Goal: Transaction & Acquisition: Book appointment/travel/reservation

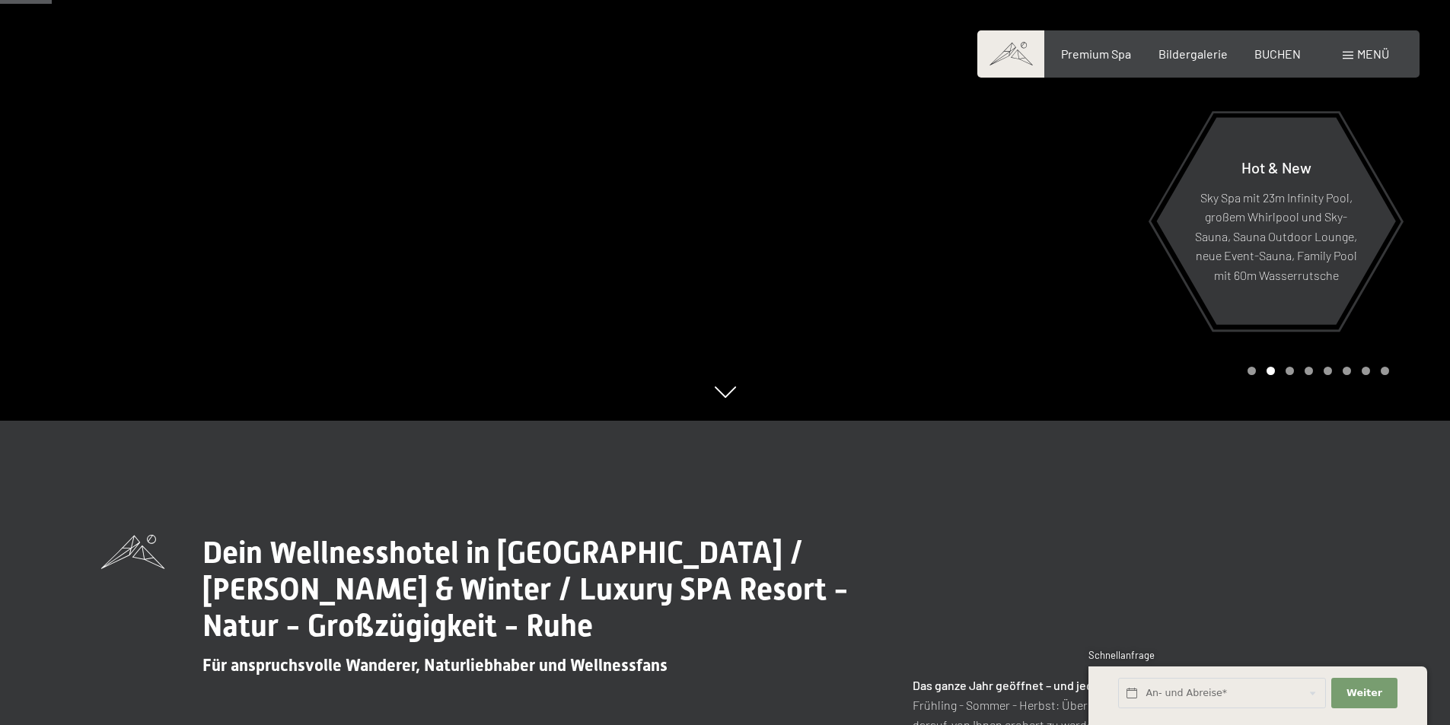
click at [1279, 62] on div "Premium Spa Bildergalerie BUCHEN" at bounding box center [1168, 54] width 320 height 17
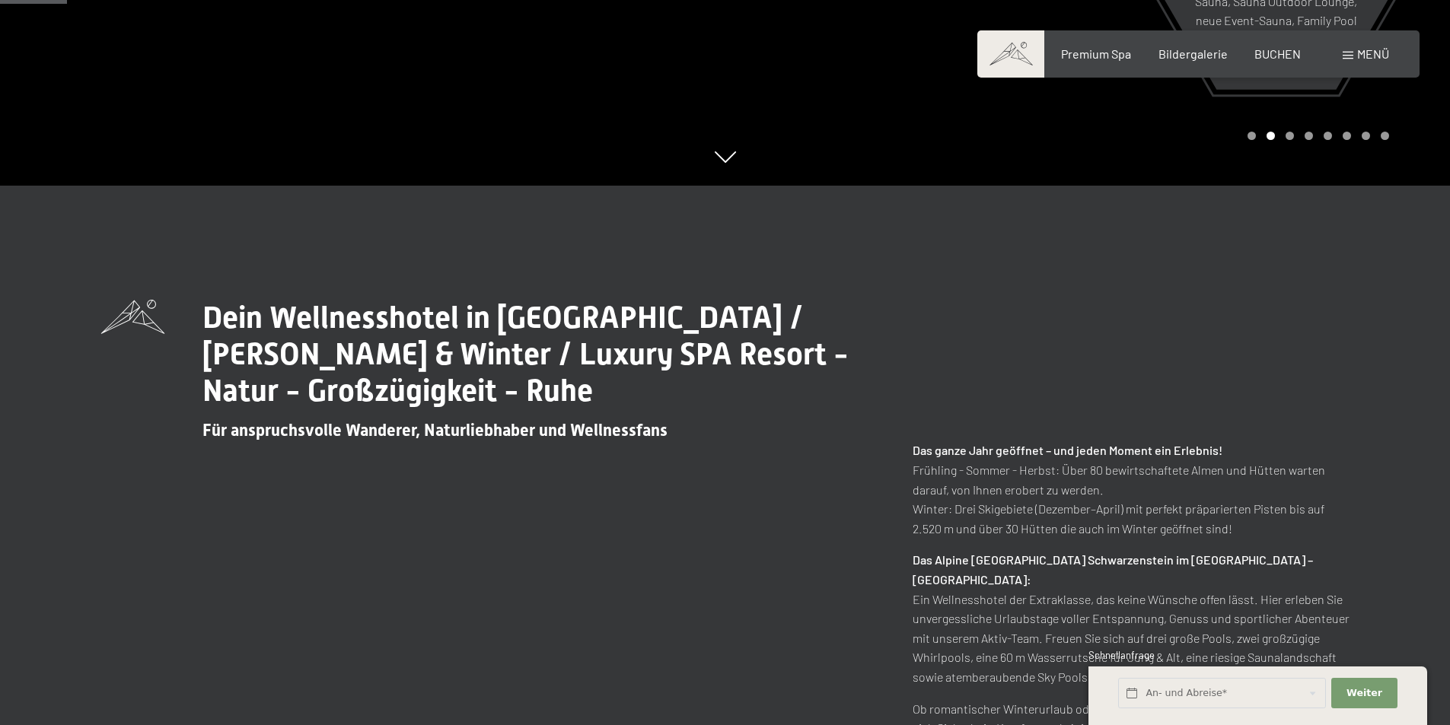
scroll to position [609, 0]
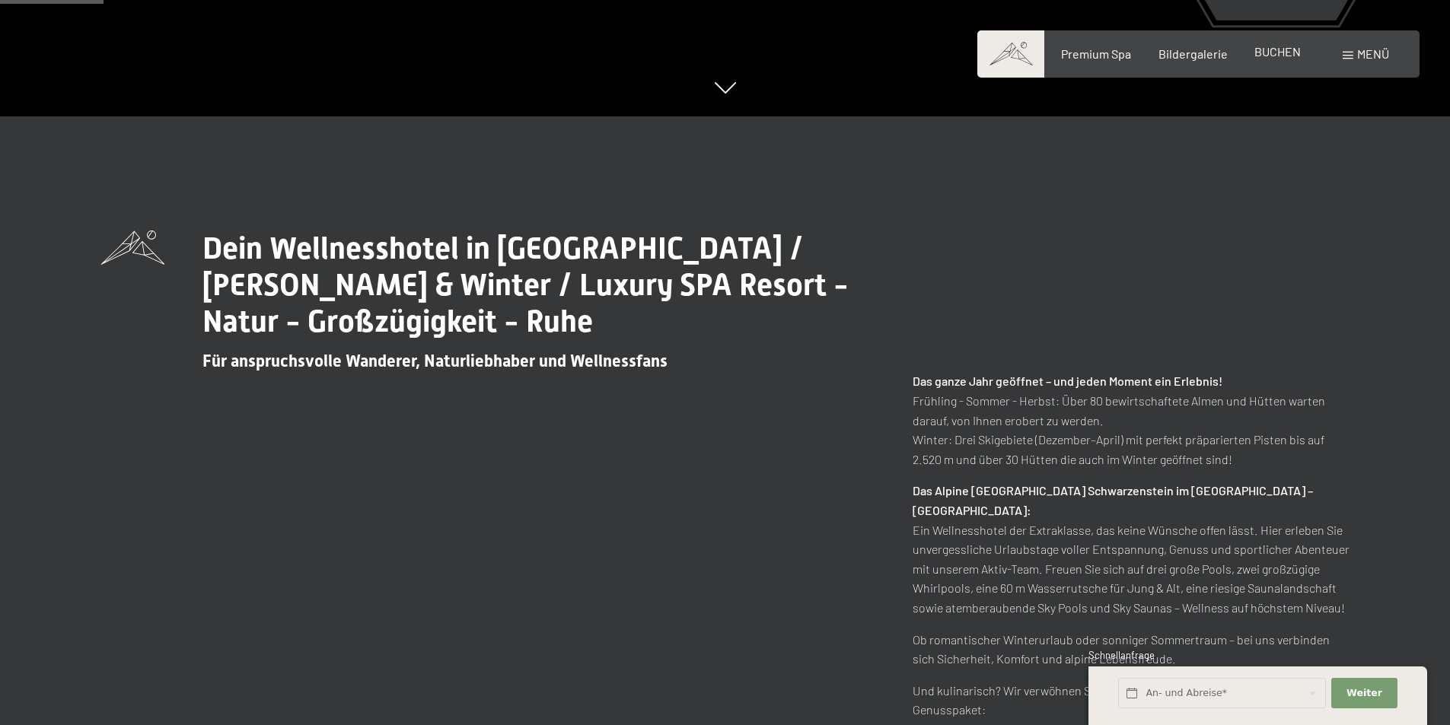
click at [1278, 56] on span "BUCHEN" at bounding box center [1277, 51] width 46 height 14
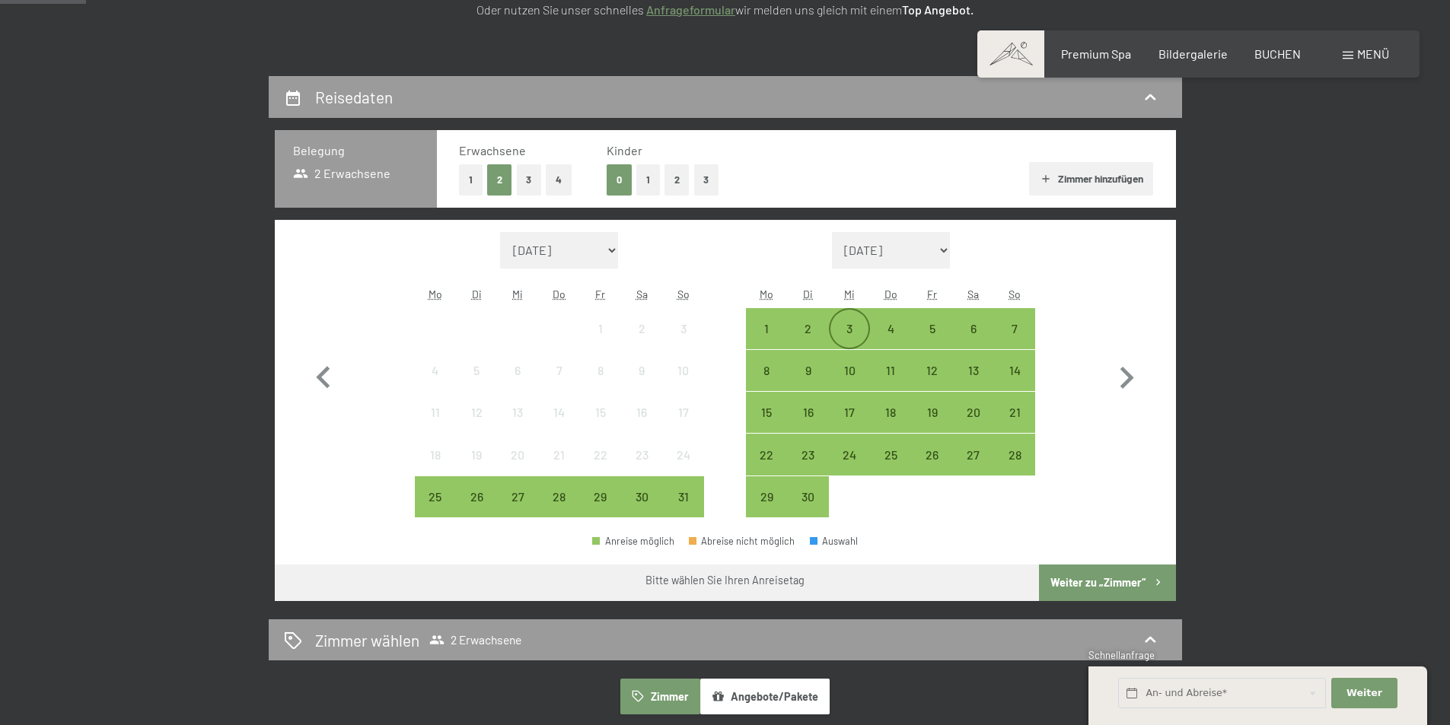
scroll to position [304, 0]
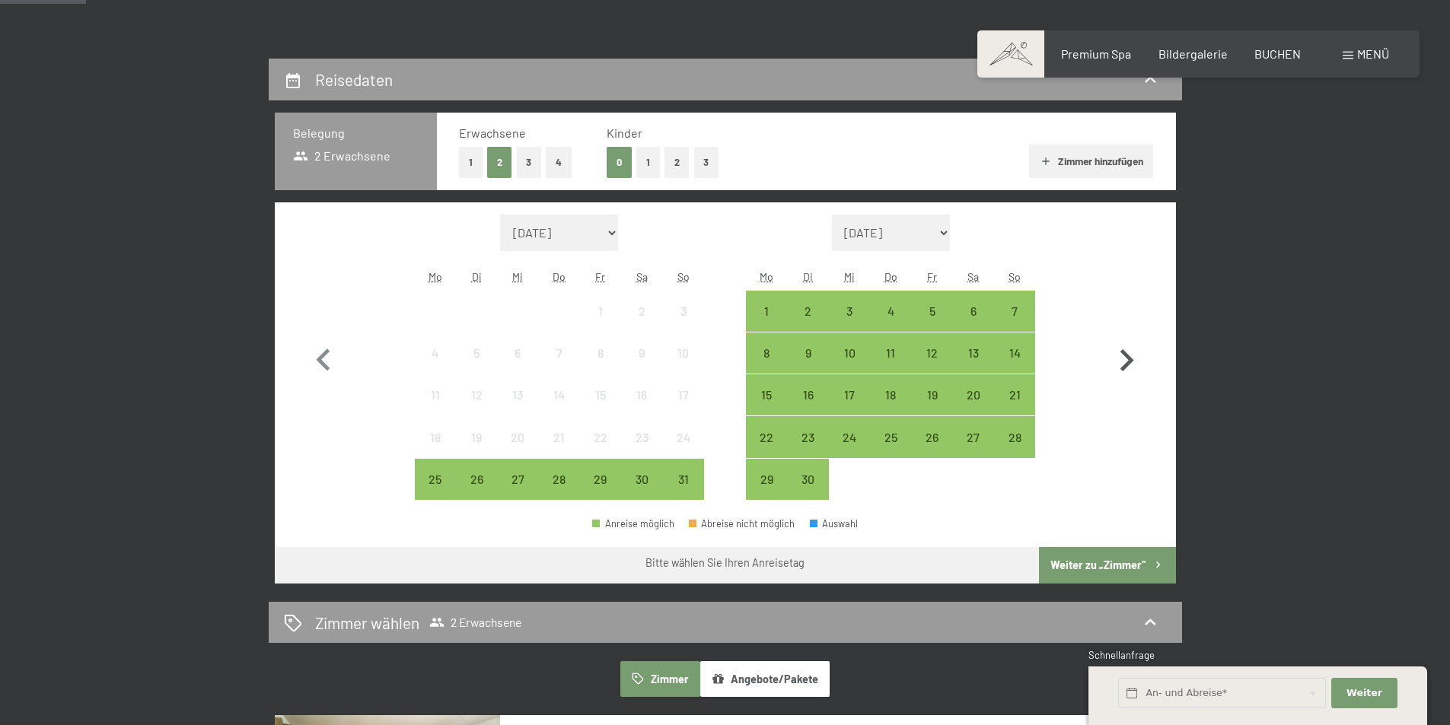
click at [1130, 350] on icon "button" at bounding box center [1126, 361] width 44 height 44
select select "2025-09-01"
select select "2025-10-01"
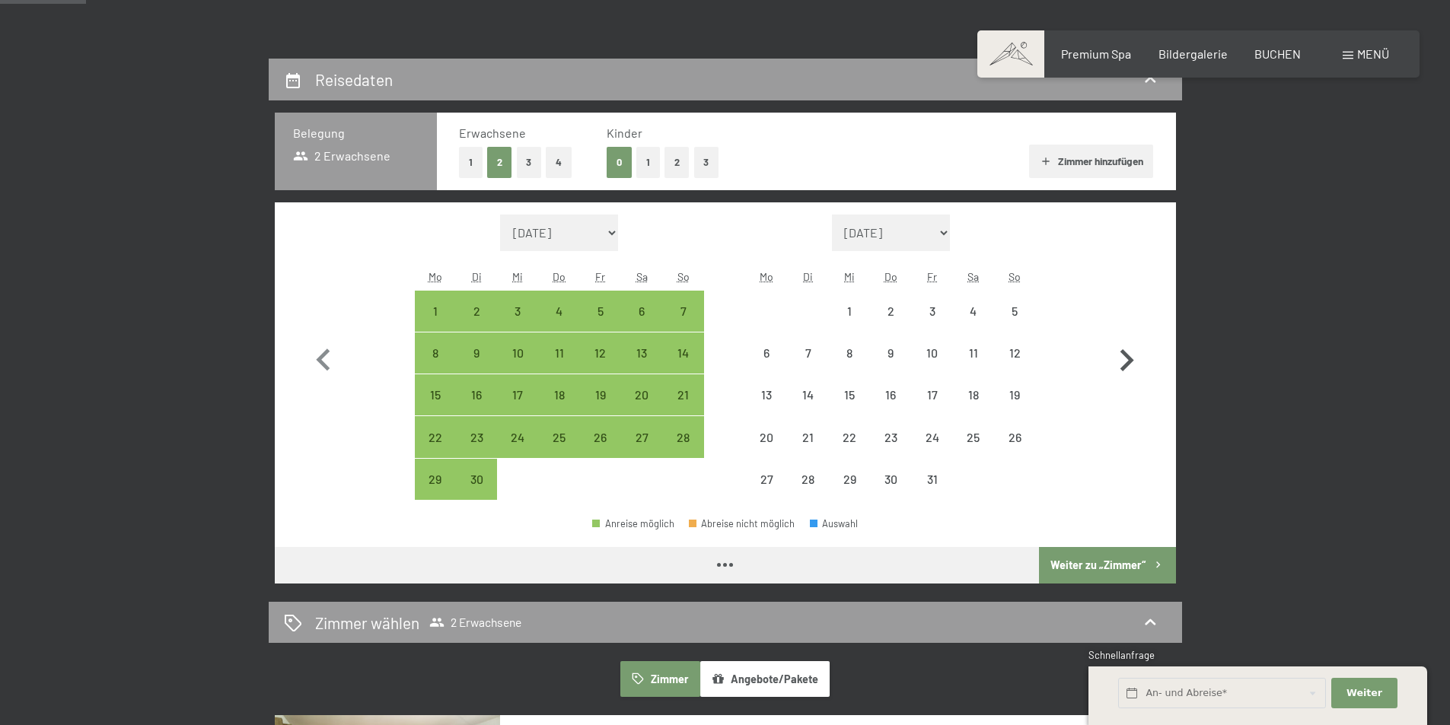
click at [1129, 350] on icon "button" at bounding box center [1126, 361] width 44 height 44
select select "2025-10-01"
select select "2025-11-01"
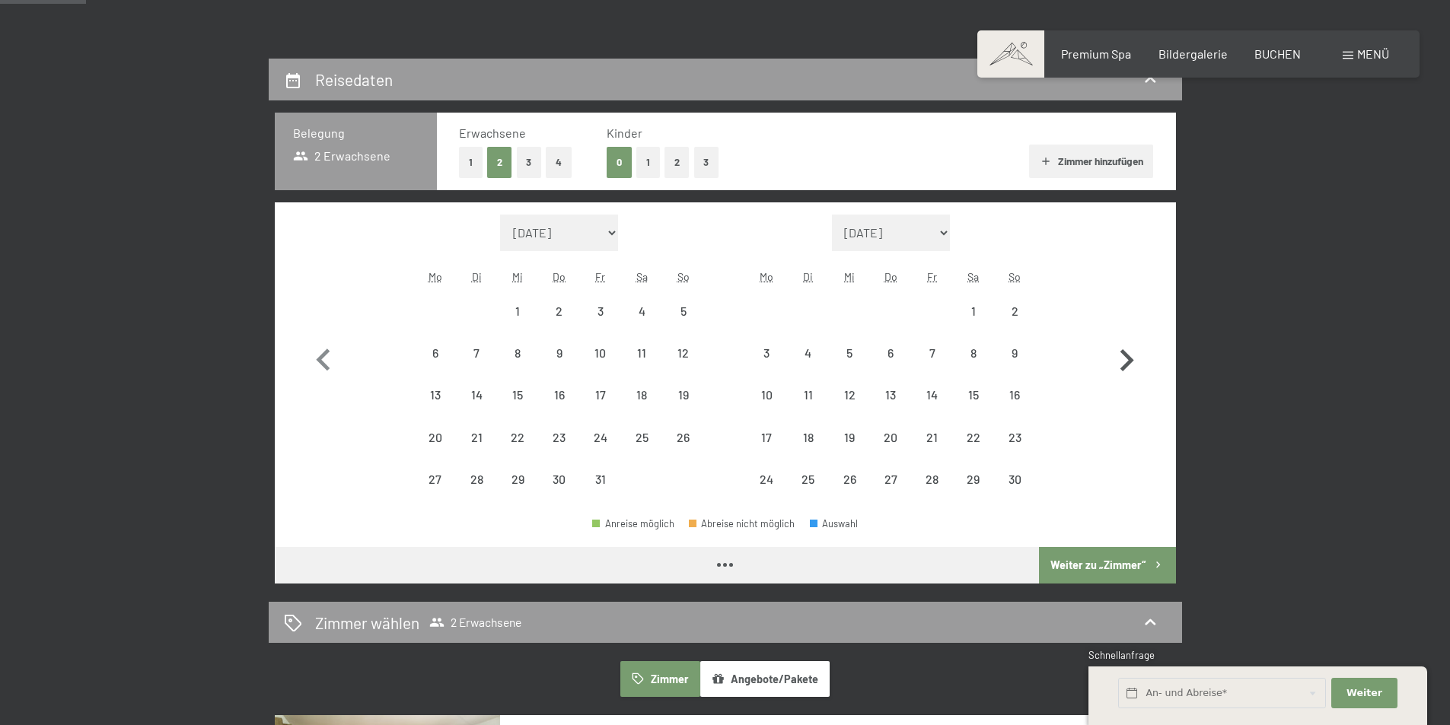
select select "2025-10-01"
select select "2025-11-01"
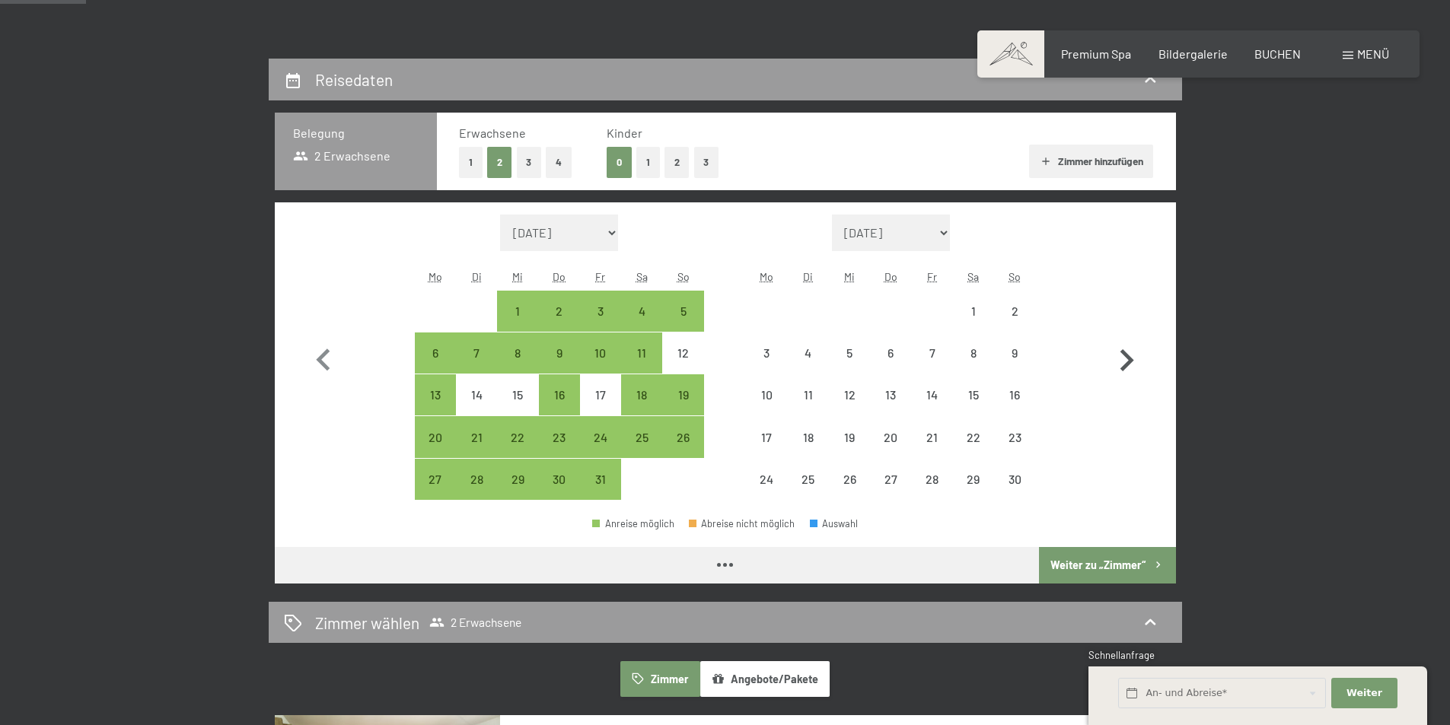
click at [1129, 350] on icon "button" at bounding box center [1126, 361] width 44 height 44
select select "2025-11-01"
select select "2025-12-01"
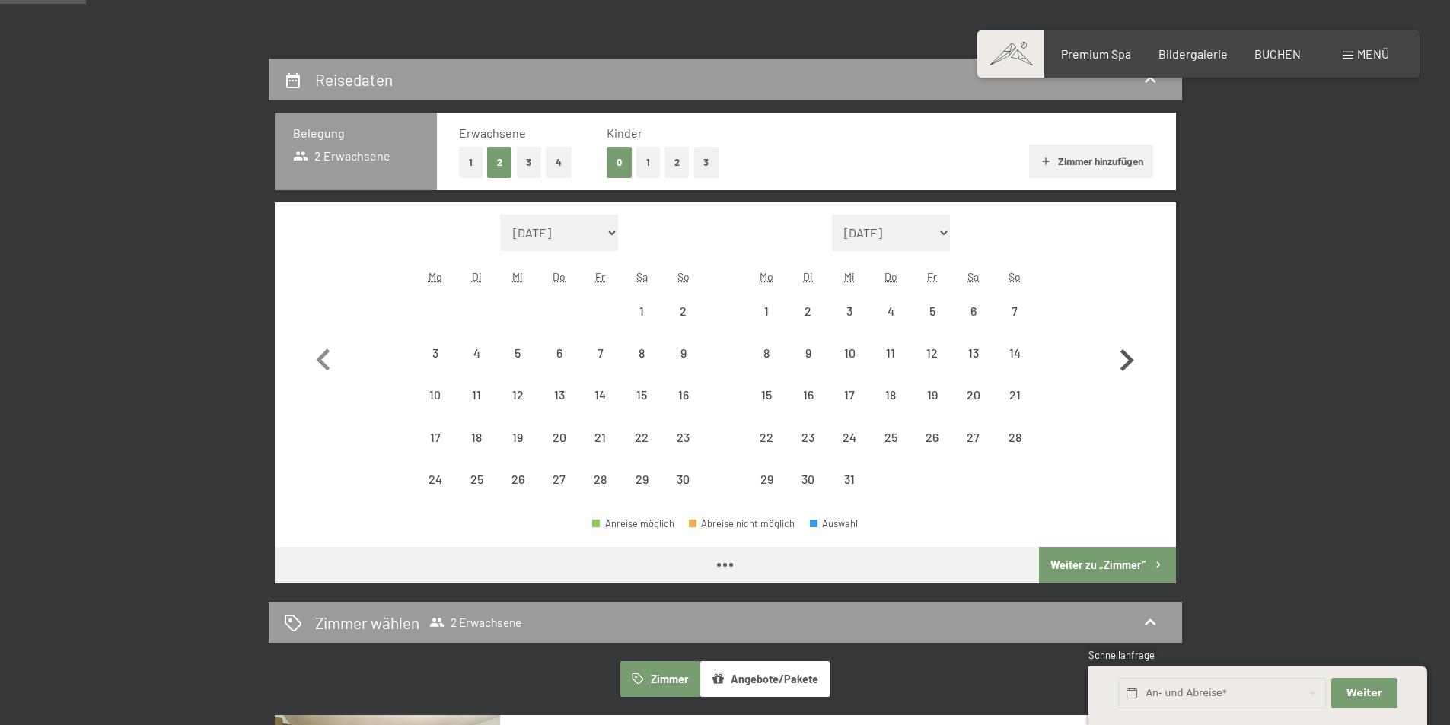
select select "2025-11-01"
select select "2025-12-01"
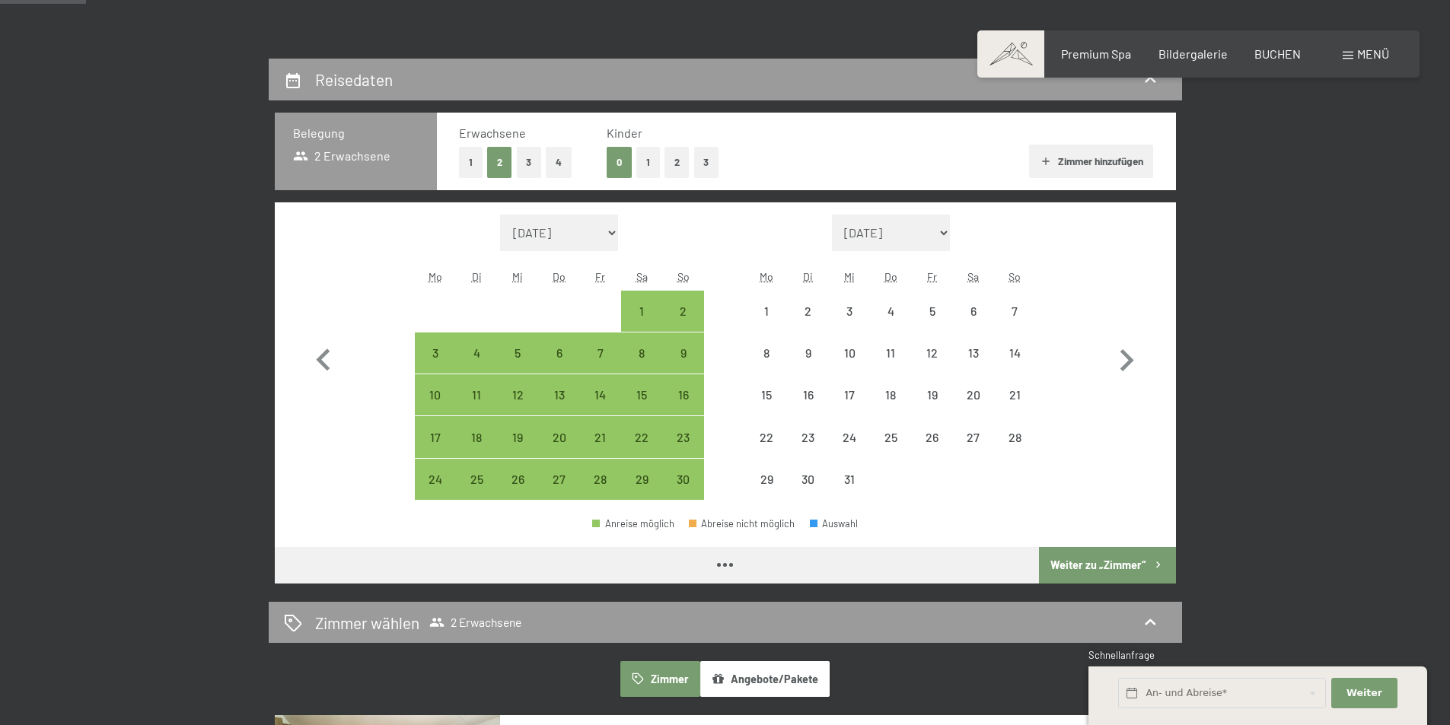
select select "2025-11-01"
select select "2025-12-01"
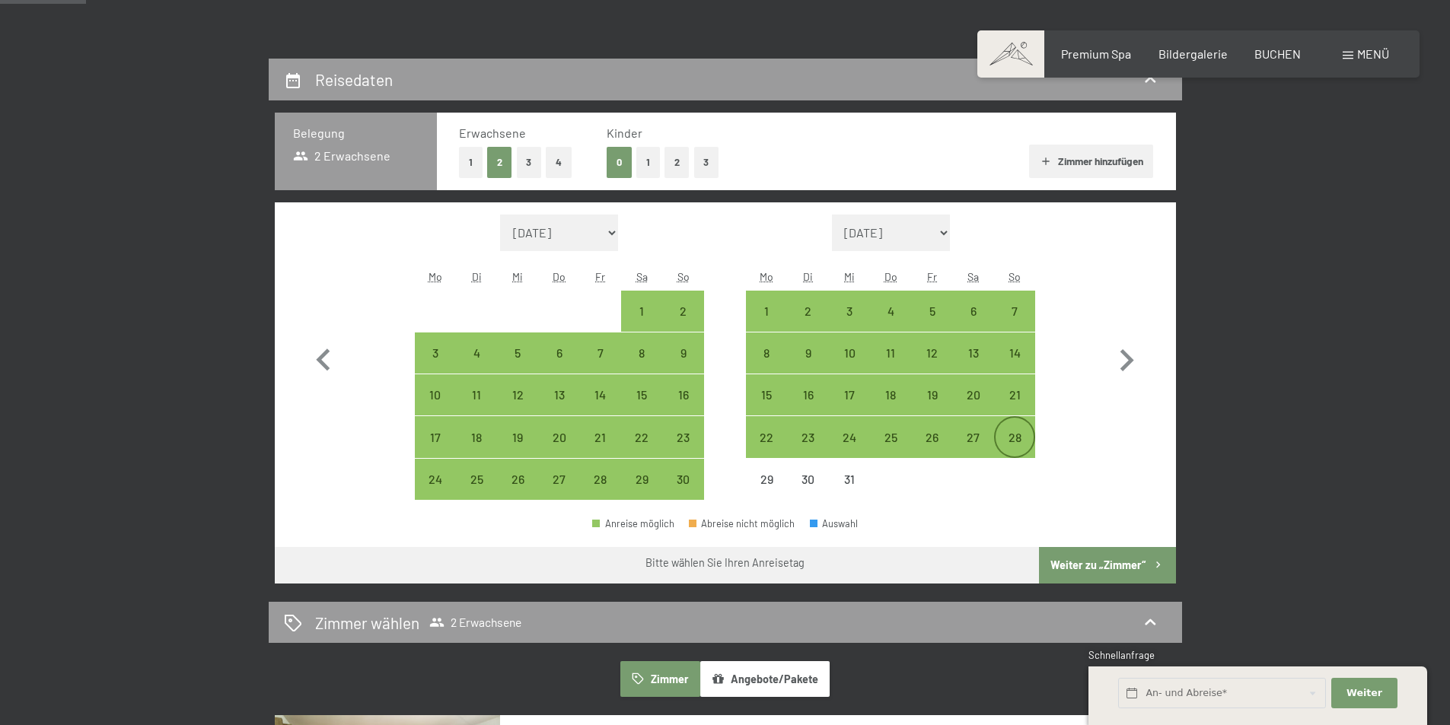
click at [1001, 443] on div "28" at bounding box center [1014, 451] width 38 height 38
select select "2025-11-01"
select select "2025-12-01"
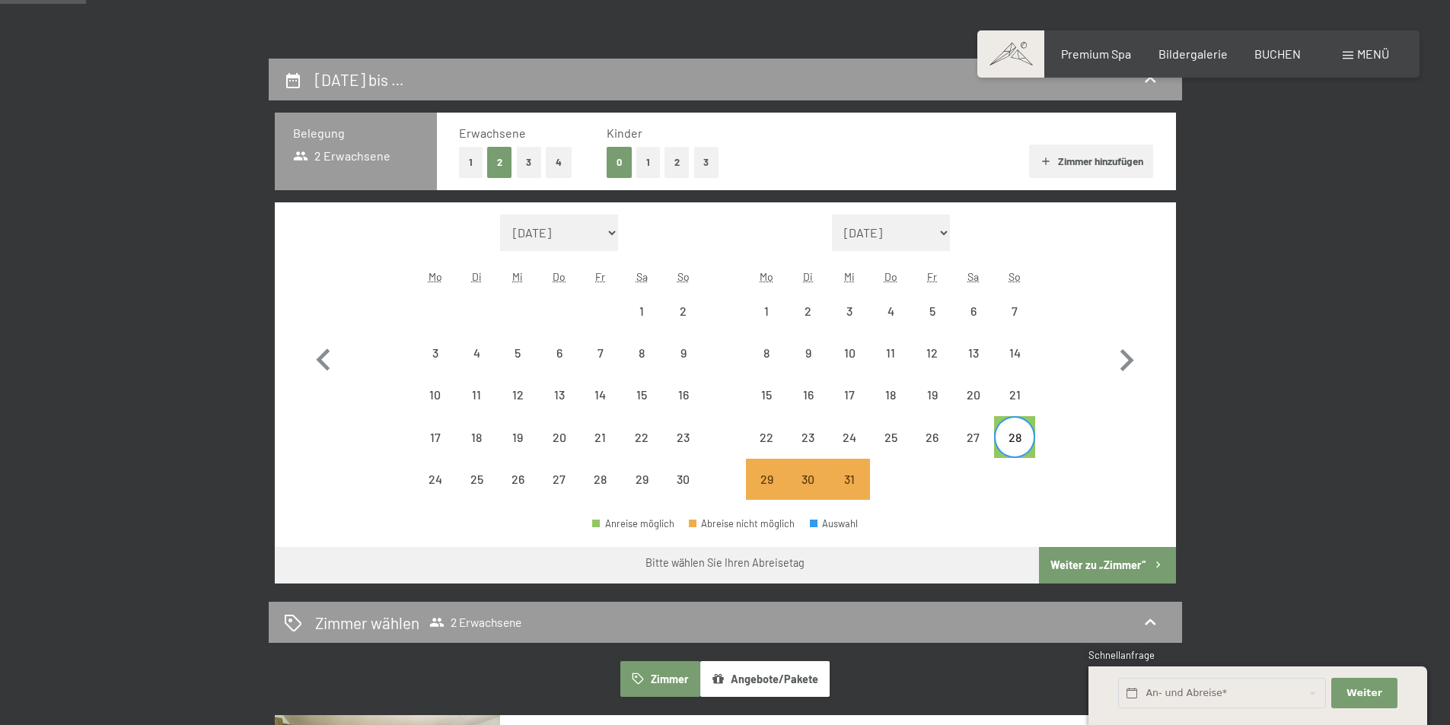
click at [1004, 432] on div "28" at bounding box center [1014, 451] width 38 height 38
select select "2025-11-01"
select select "2025-12-01"
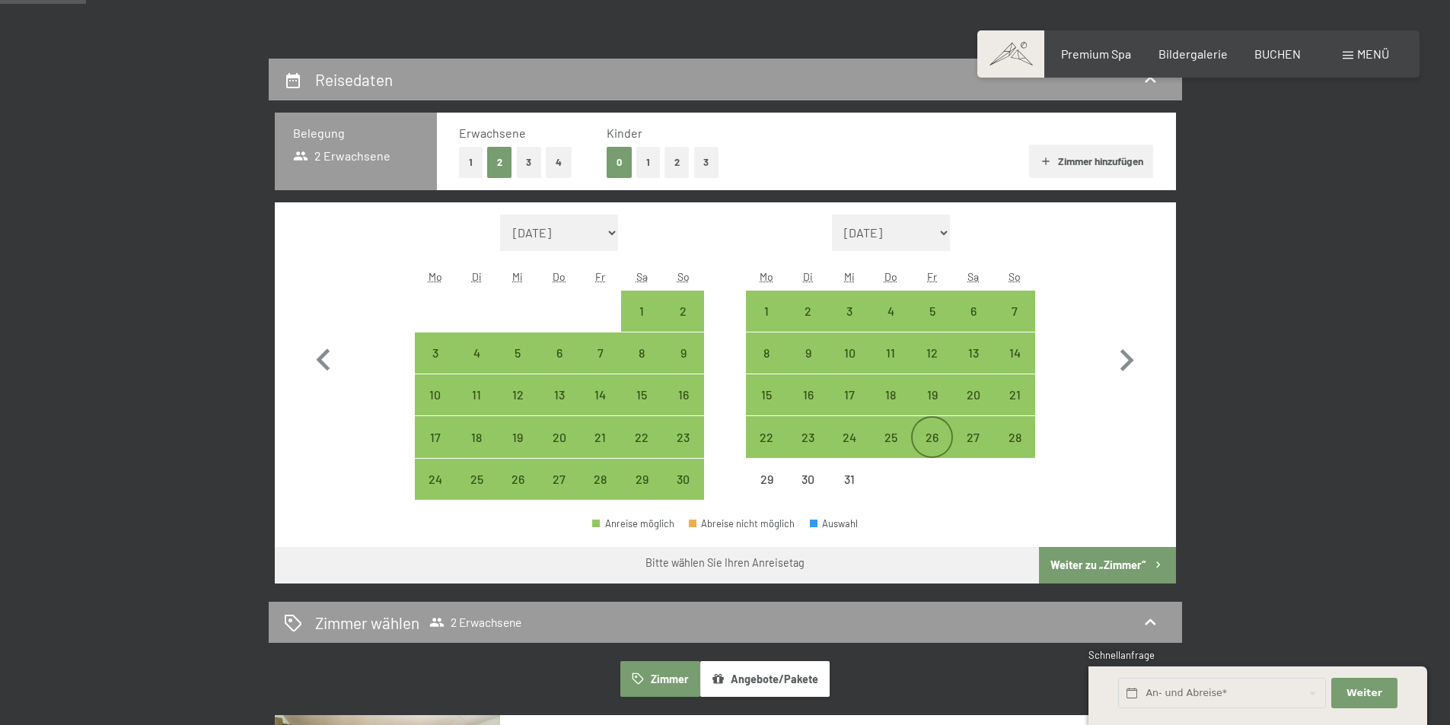
click at [938, 437] on div "26" at bounding box center [931, 451] width 38 height 38
select select "2025-11-01"
select select "2025-12-01"
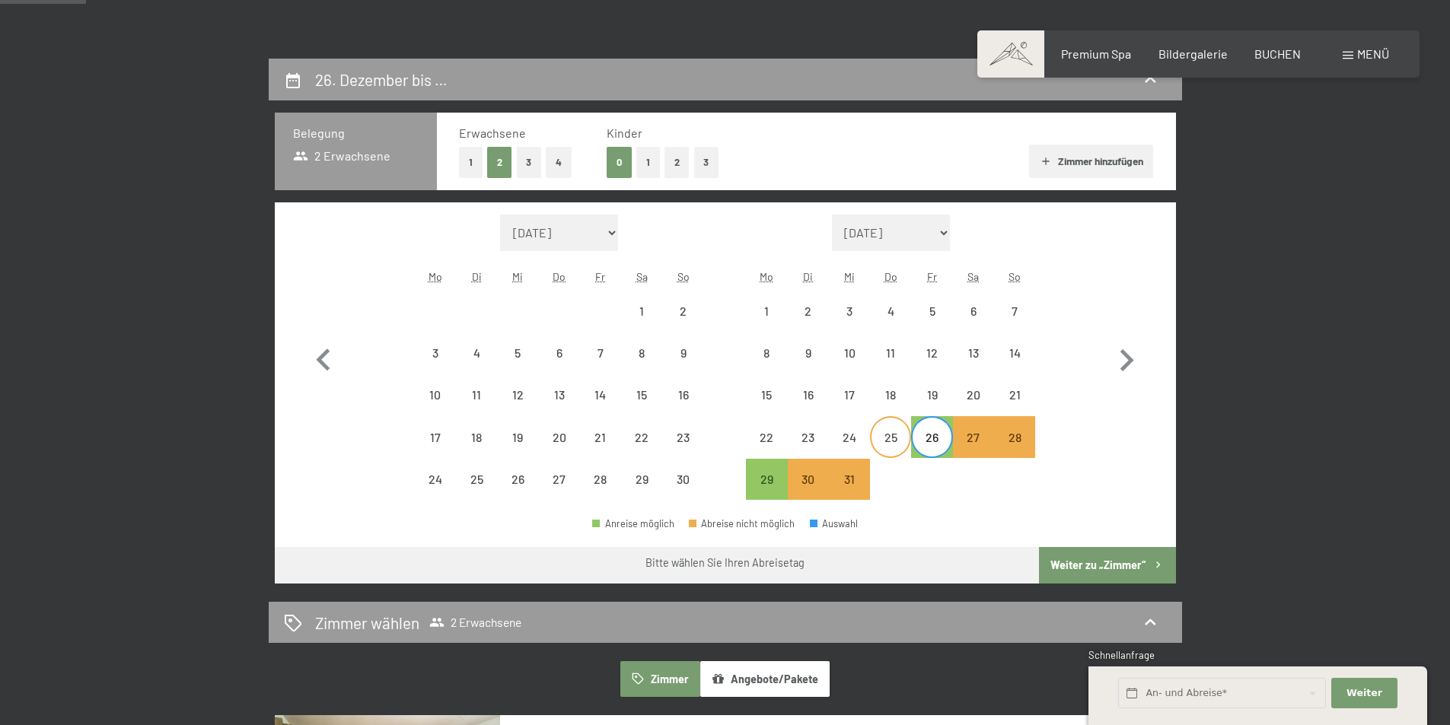
click at [896, 444] on div "25" at bounding box center [890, 451] width 38 height 38
select select "2025-11-01"
select select "2025-12-01"
click at [928, 480] on div at bounding box center [931, 479] width 41 height 41
click at [973, 438] on div "27" at bounding box center [973, 451] width 38 height 38
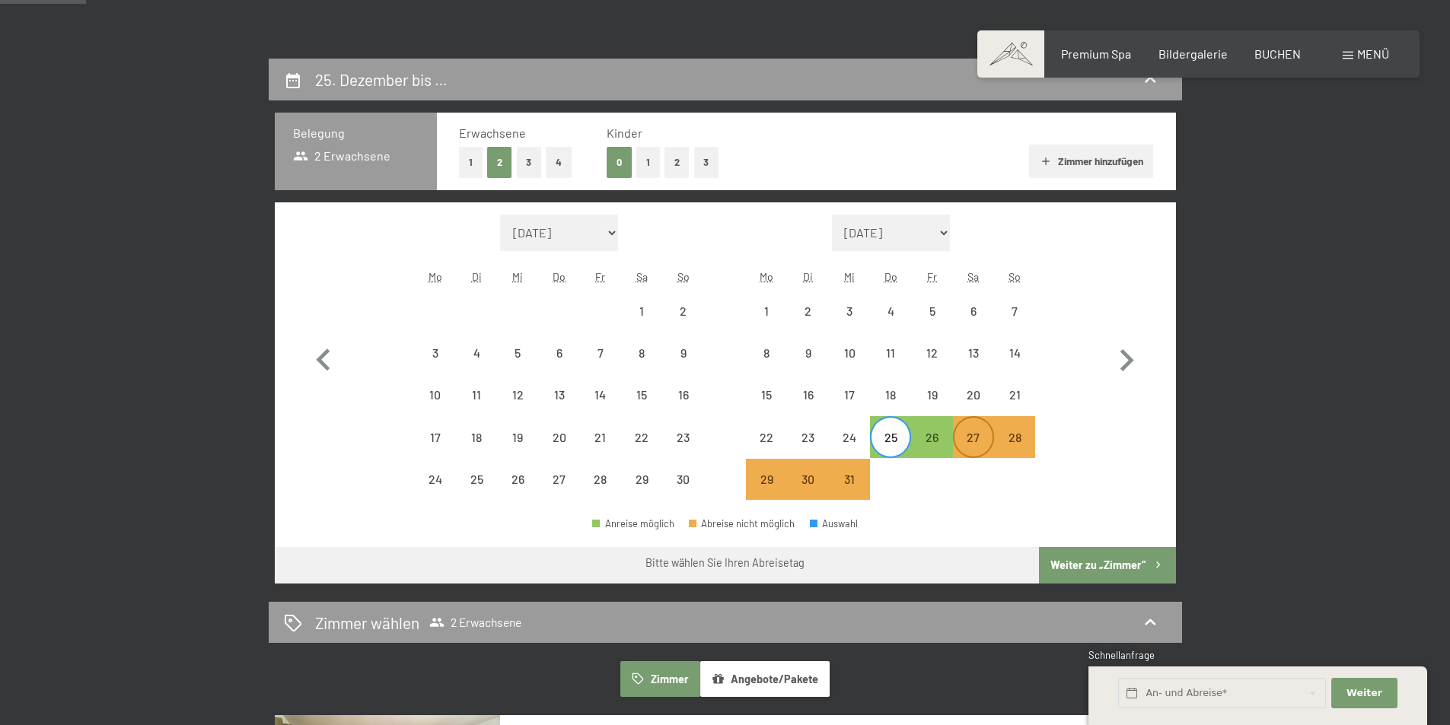
select select "2025-11-01"
select select "2025-12-01"
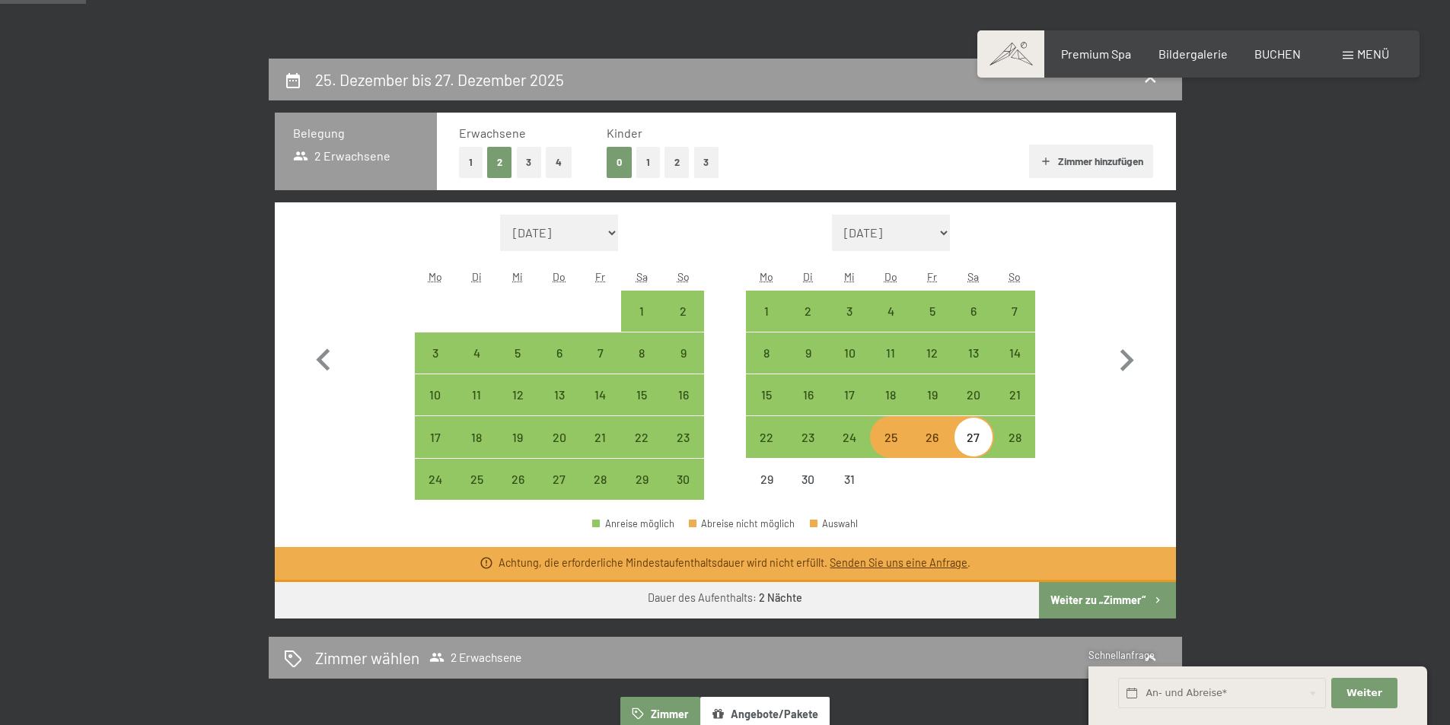
click at [925, 476] on div at bounding box center [931, 479] width 41 height 41
click at [962, 489] on div at bounding box center [973, 479] width 41 height 41
click at [914, 448] on div "26" at bounding box center [931, 451] width 38 height 38
select select "2025-11-01"
select select "2025-12-01"
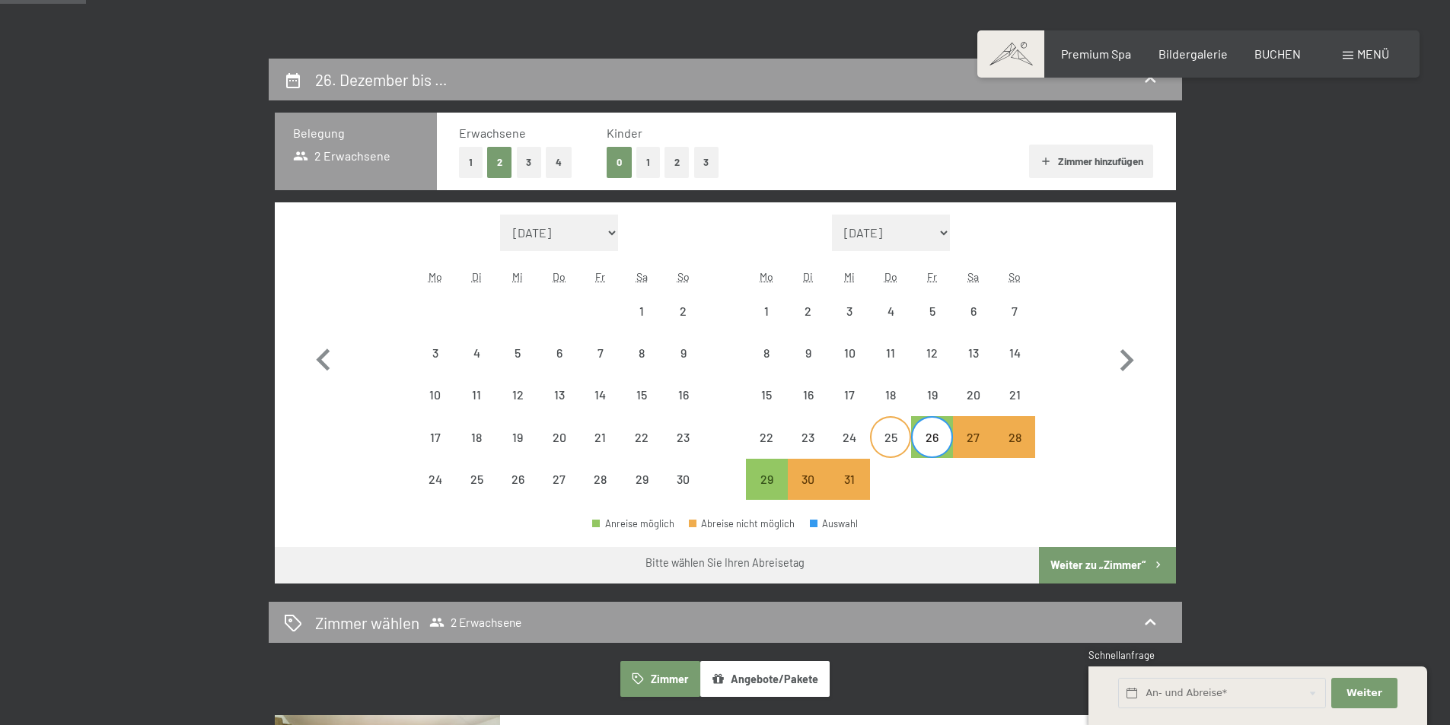
click at [894, 451] on div "25" at bounding box center [890, 451] width 38 height 38
select select "2025-11-01"
select select "2025-12-01"
click at [935, 447] on div "26" at bounding box center [931, 451] width 38 height 38
select select "2025-11-01"
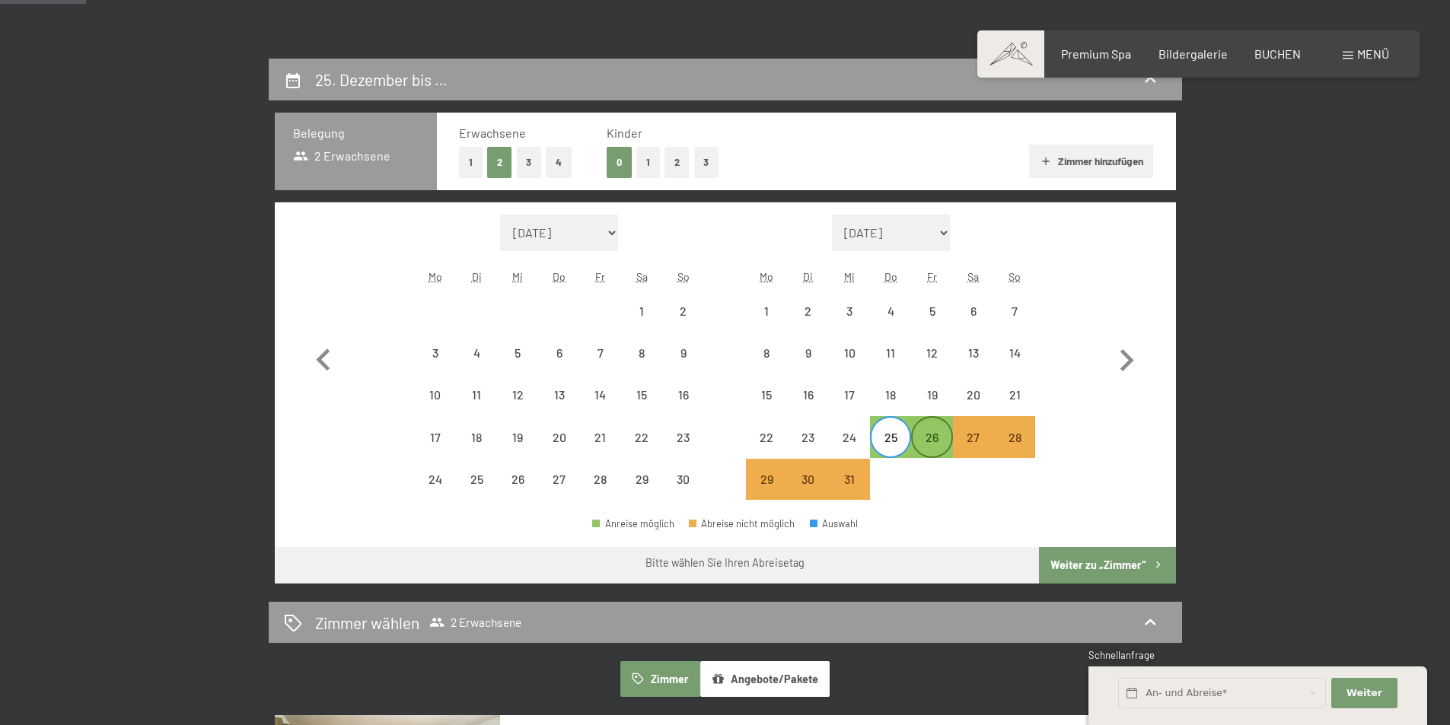
select select "2025-12-01"
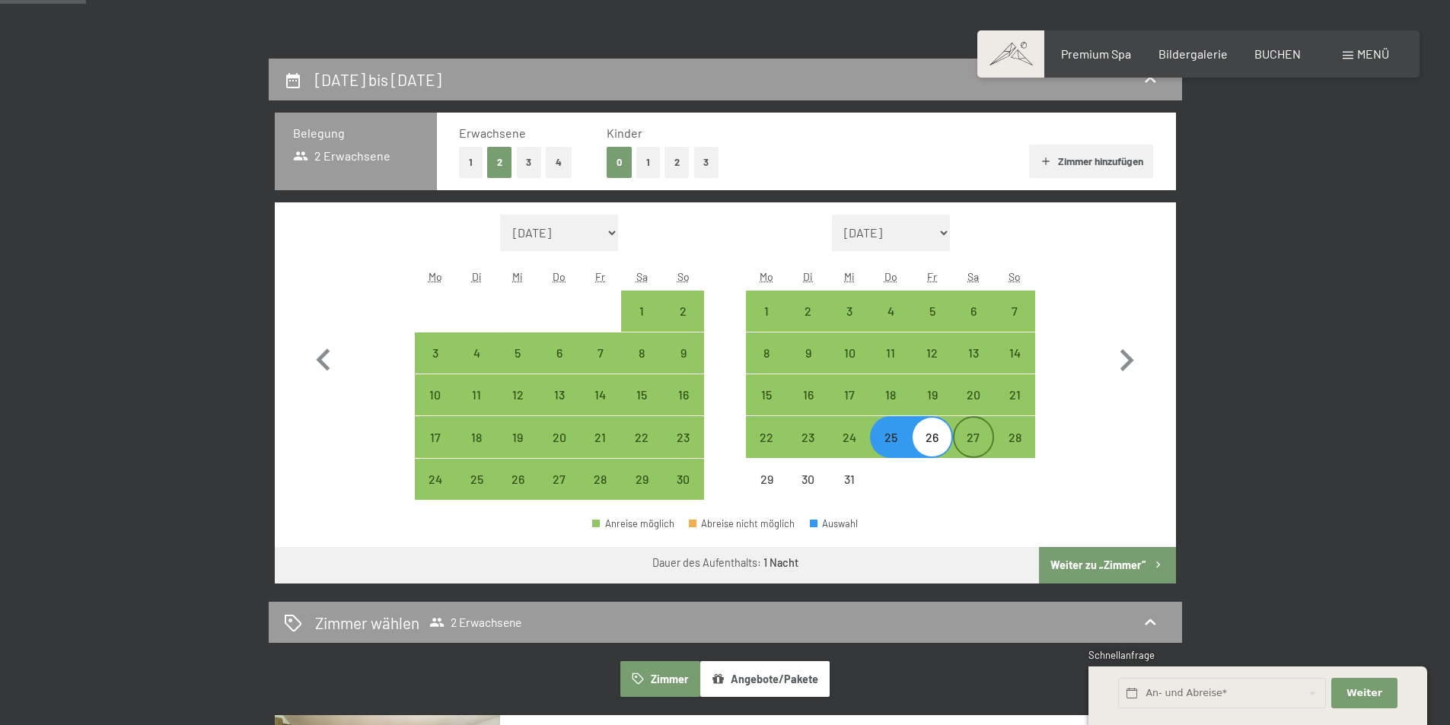
click at [972, 454] on div "27" at bounding box center [973, 451] width 38 height 38
select select "2025-11-01"
select select "2025-12-01"
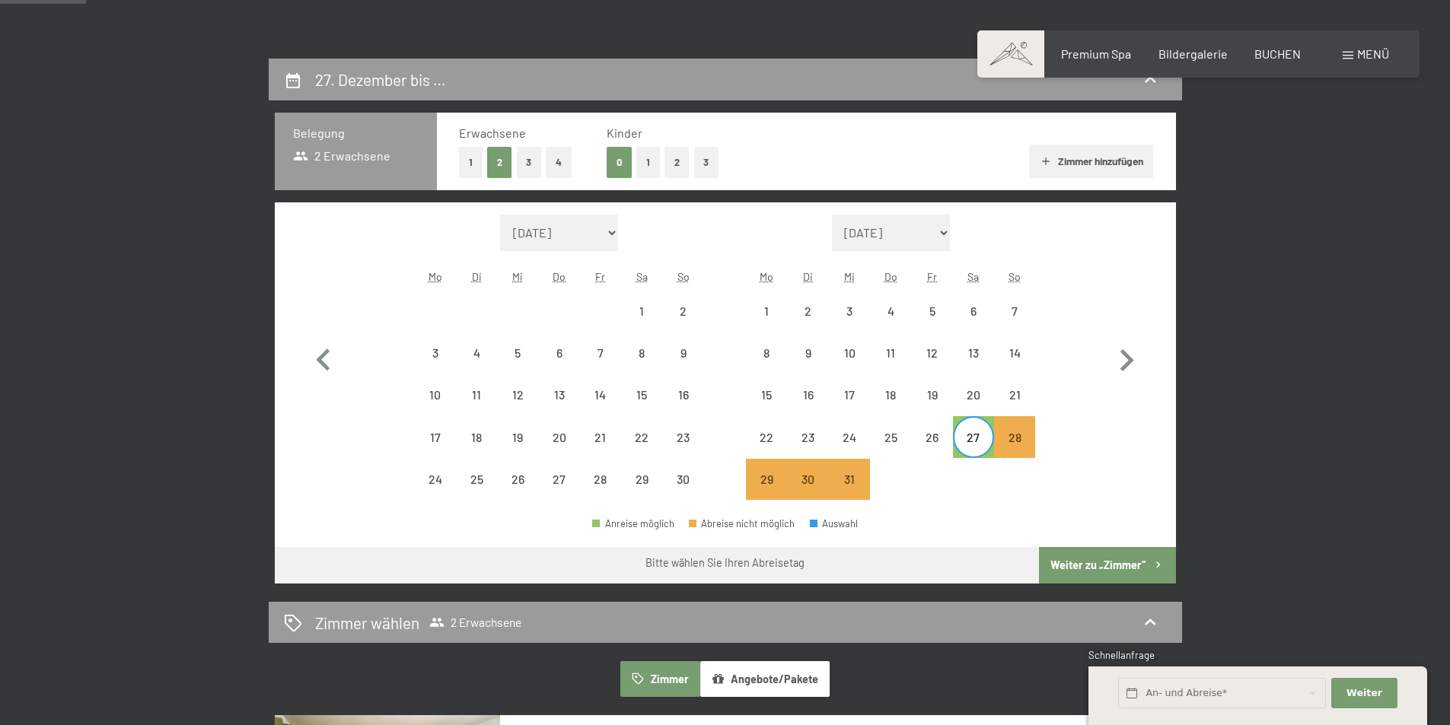
click at [939, 488] on div at bounding box center [931, 479] width 41 height 41
click at [949, 490] on div at bounding box center [931, 479] width 41 height 41
drag, startPoint x: 916, startPoint y: 234, endPoint x: 932, endPoint y: 234, distance: 16.0
click at [916, 234] on select "September 2025 Oktober 2025 November 2025 Dezember 2025 Januar 2026 Februar 202…" at bounding box center [891, 233] width 119 height 37
click at [832, 215] on select "September 2025 Oktober 2025 November 2025 Dezember 2025 Januar 2026 Februar 202…" at bounding box center [891, 233] width 119 height 37
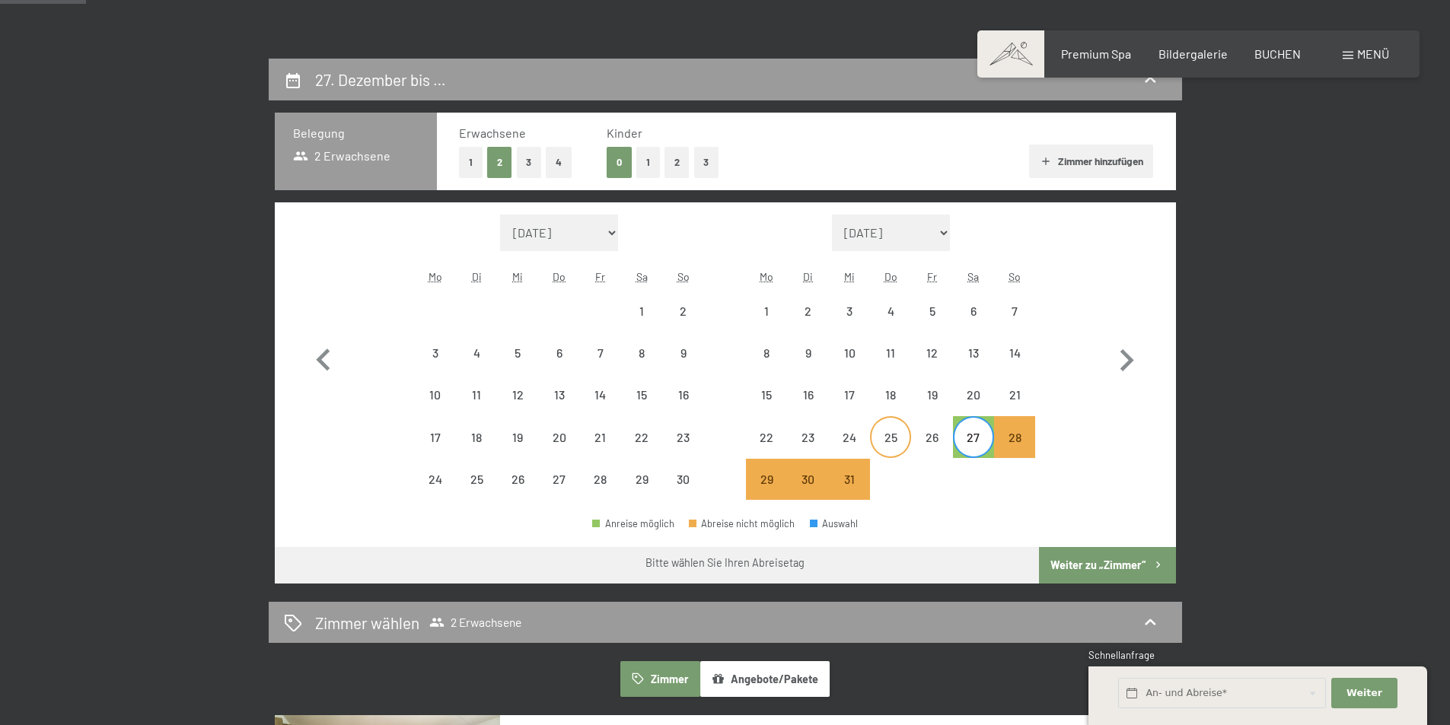
click at [893, 440] on div "25" at bounding box center [890, 451] width 38 height 38
select select "2025-11-01"
select select "2025-12-01"
click at [978, 441] on div "27" at bounding box center [973, 451] width 38 height 38
select select "2025-11-01"
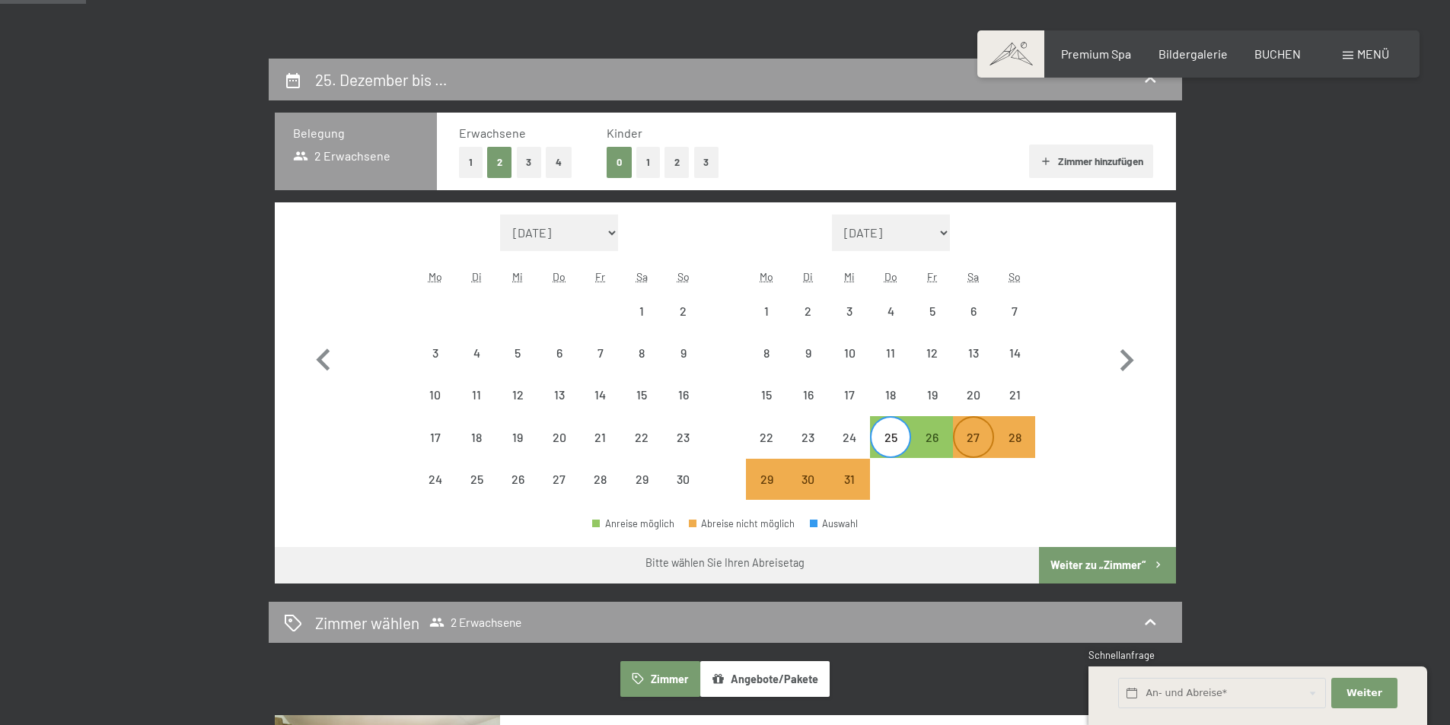
select select "2025-12-01"
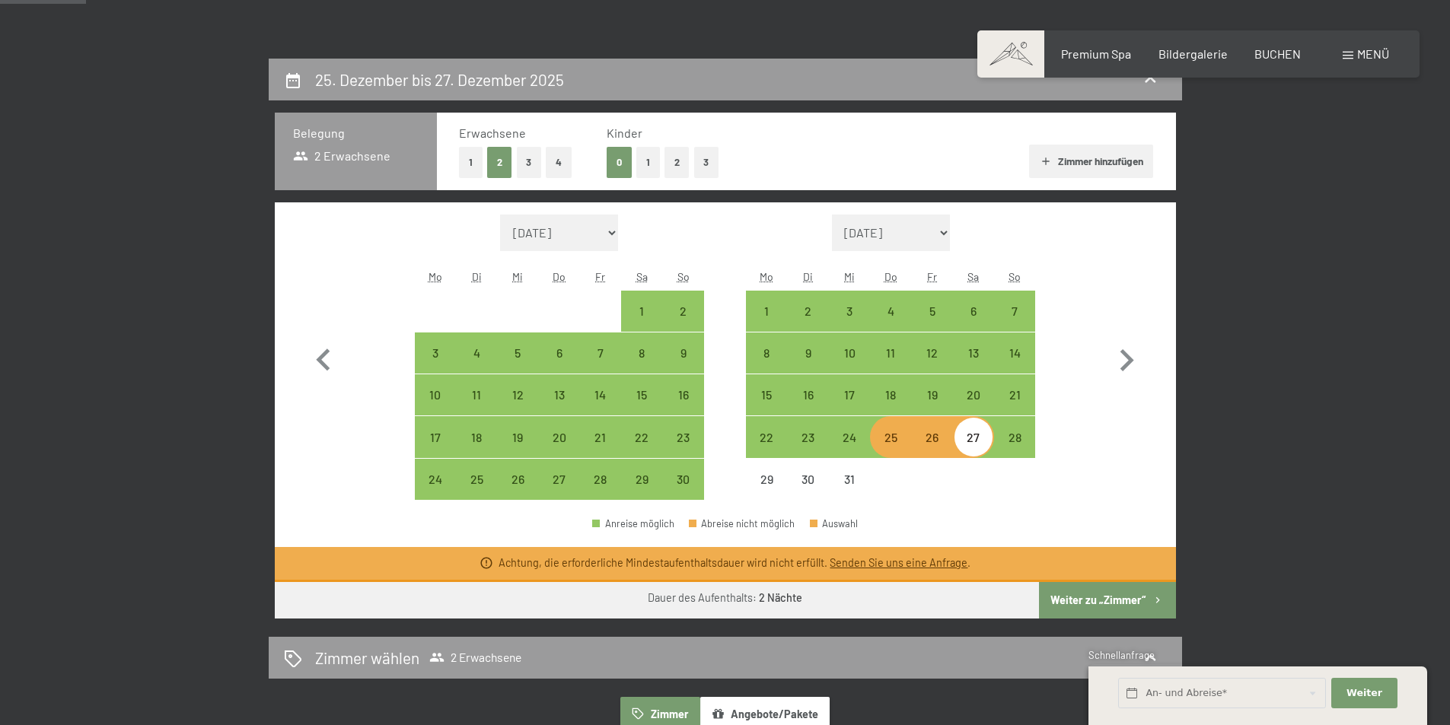
click at [947, 469] on div at bounding box center [931, 479] width 41 height 41
click at [902, 435] on div "25" at bounding box center [890, 451] width 38 height 38
select select "2025-11-01"
select select "2025-12-01"
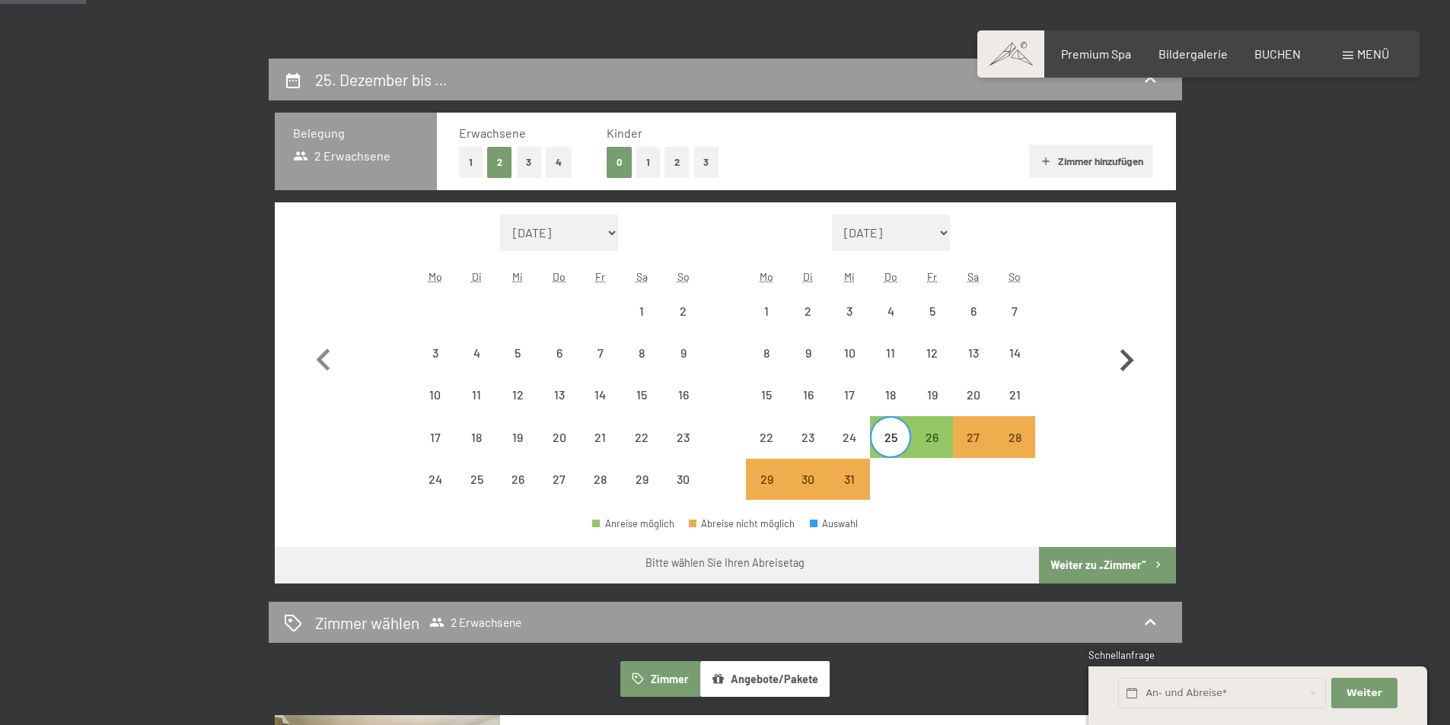
click at [1113, 355] on icon "button" at bounding box center [1126, 361] width 44 height 44
select select "2025-12-01"
select select "2026-01-01"
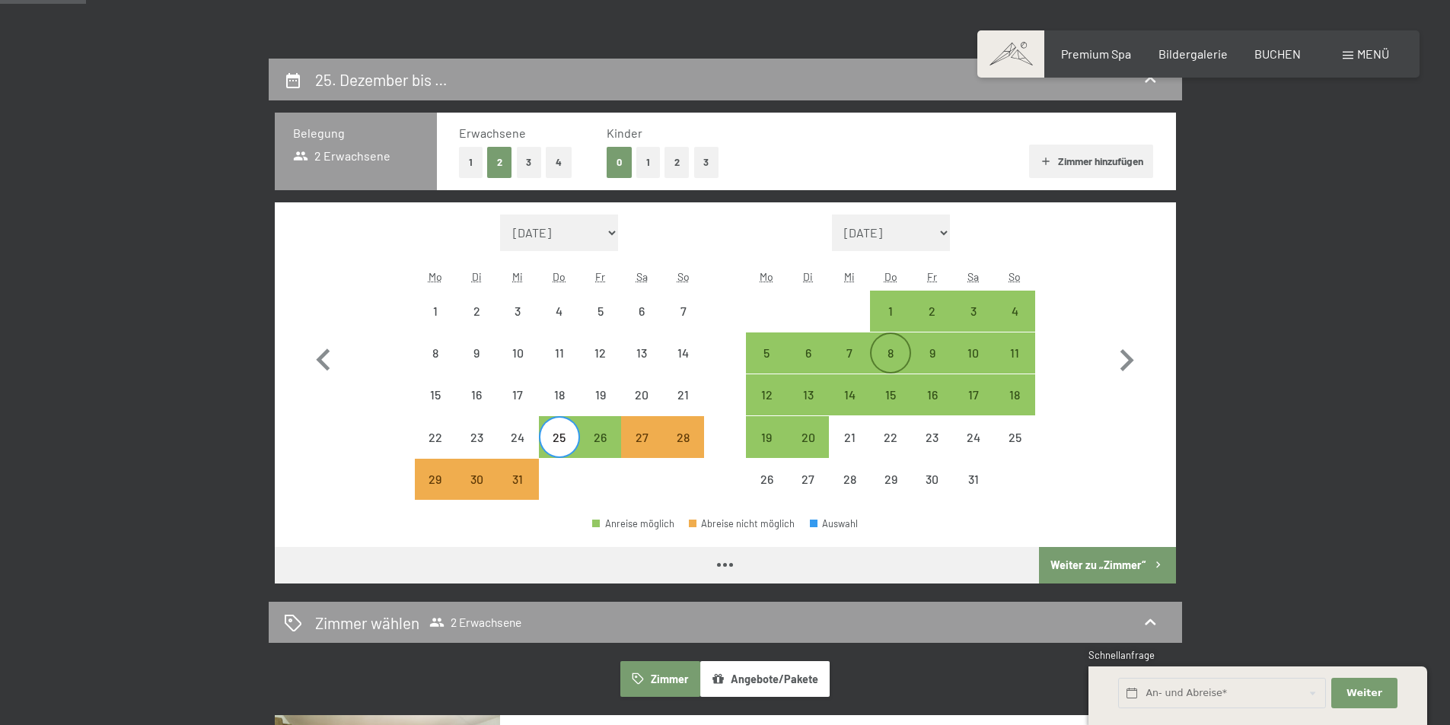
select select "2025-12-01"
select select "2026-01-01"
click at [892, 315] on div "1" at bounding box center [890, 324] width 38 height 38
select select "2025-12-01"
select select "2026-01-01"
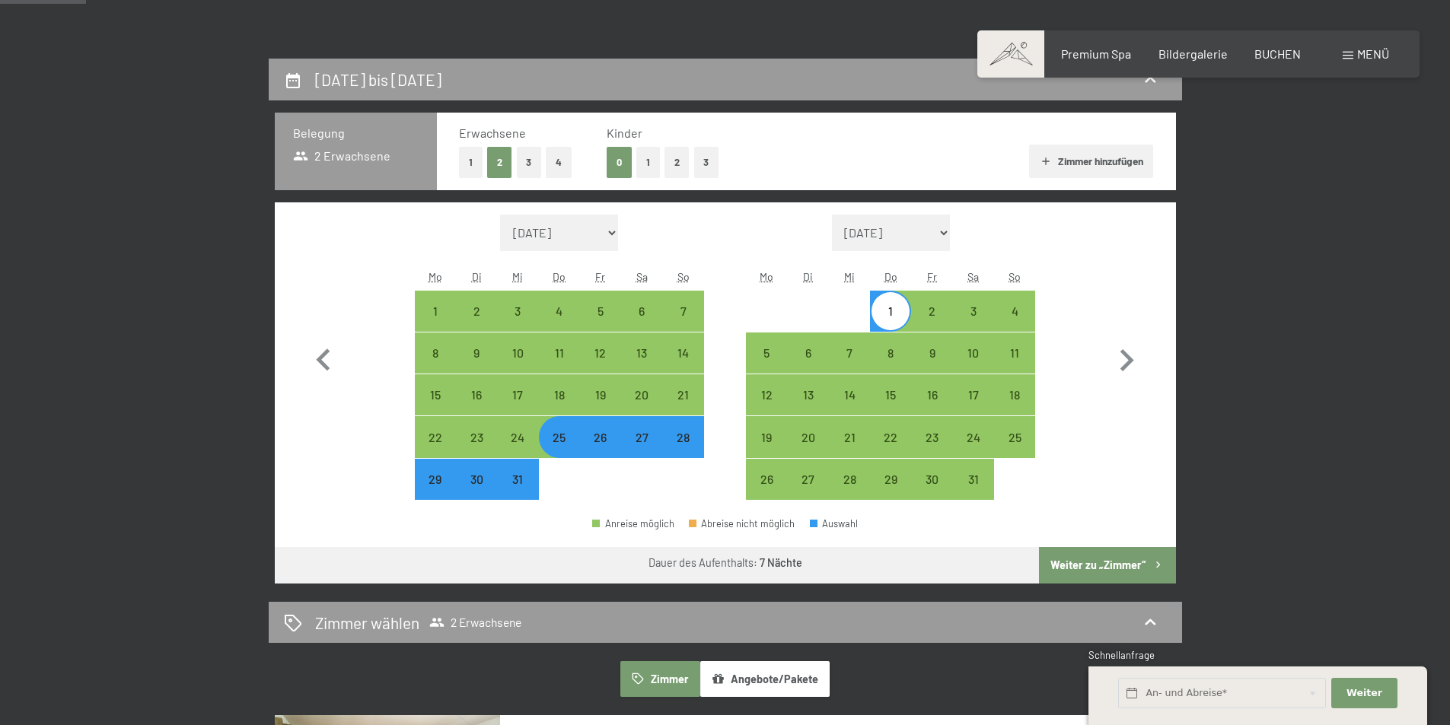
click at [559, 432] on div "25" at bounding box center [559, 451] width 38 height 38
select select "2025-12-01"
select select "2026-01-01"
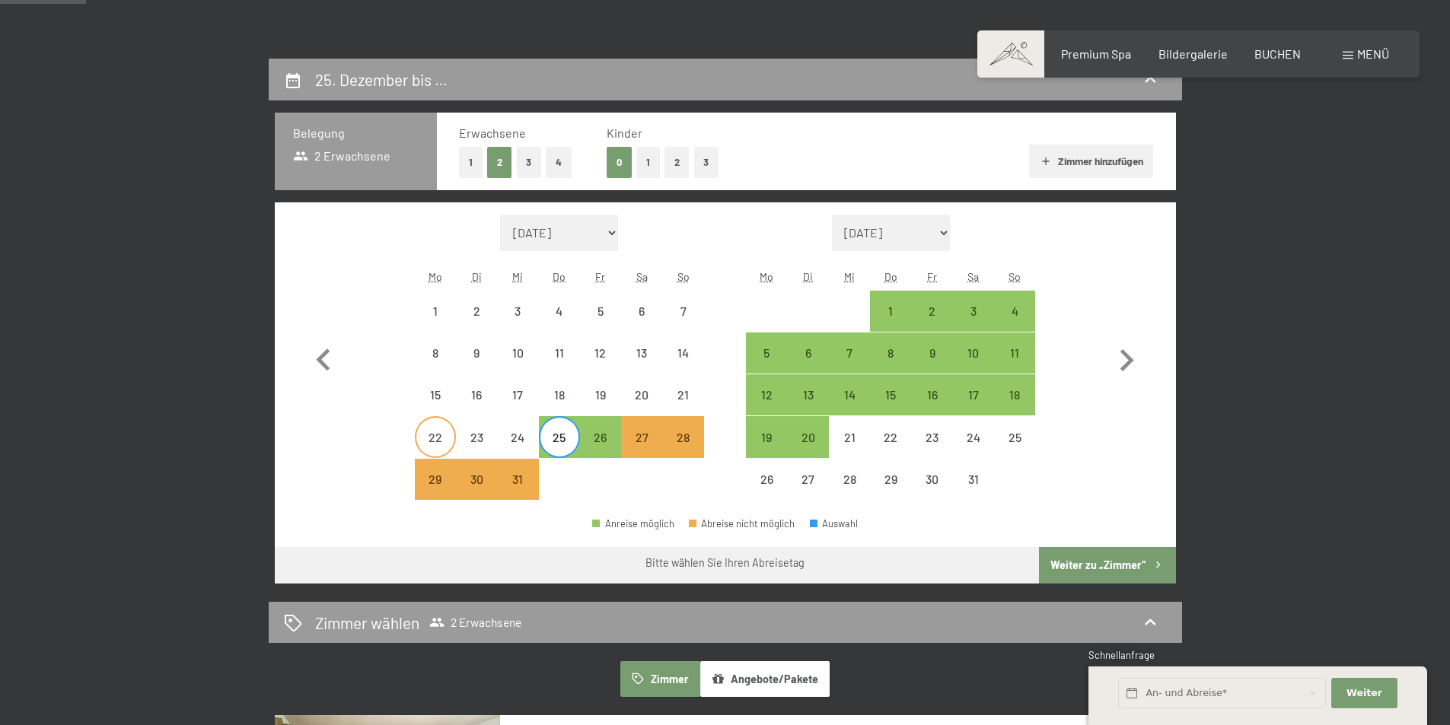
click at [422, 449] on div "22" at bounding box center [435, 451] width 38 height 38
select select "2025-12-01"
select select "2026-01-01"
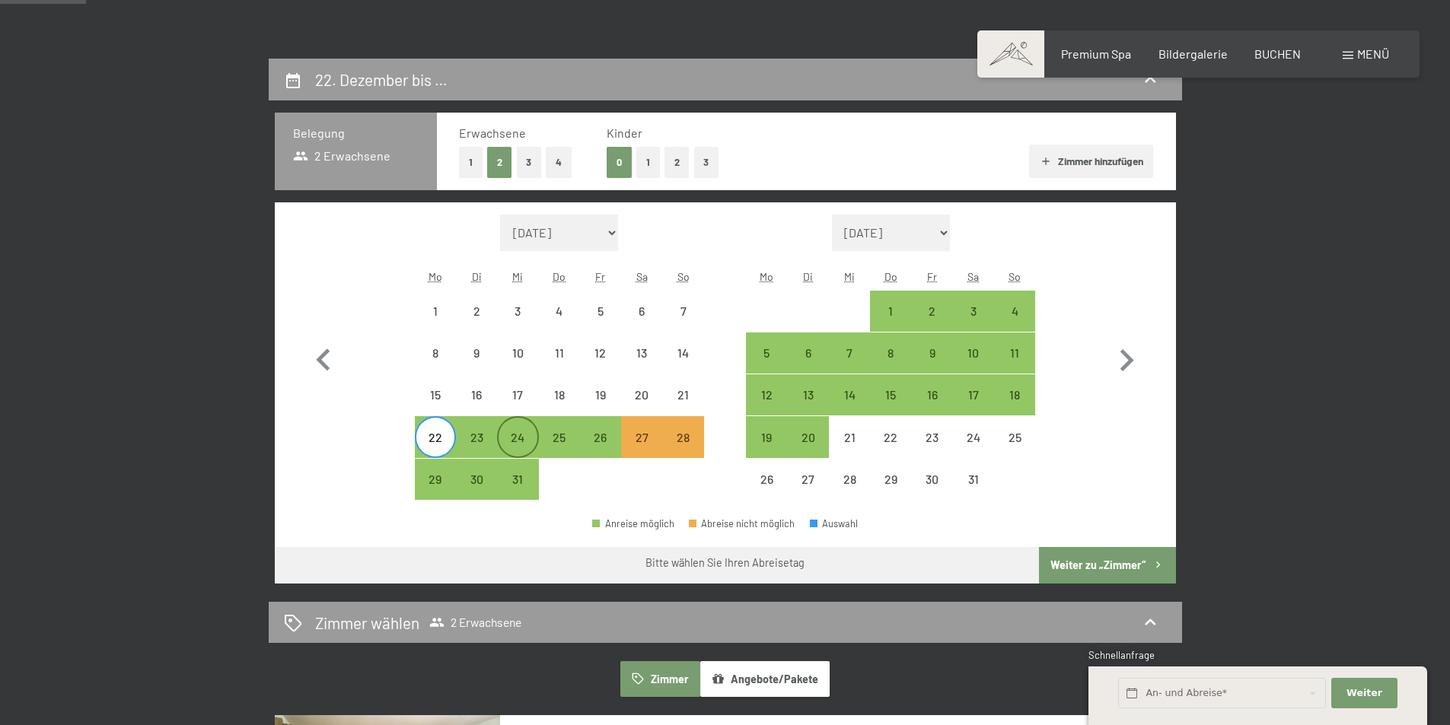
click at [519, 444] on div "24" at bounding box center [517, 451] width 38 height 38
select select "2025-12-01"
select select "2026-01-01"
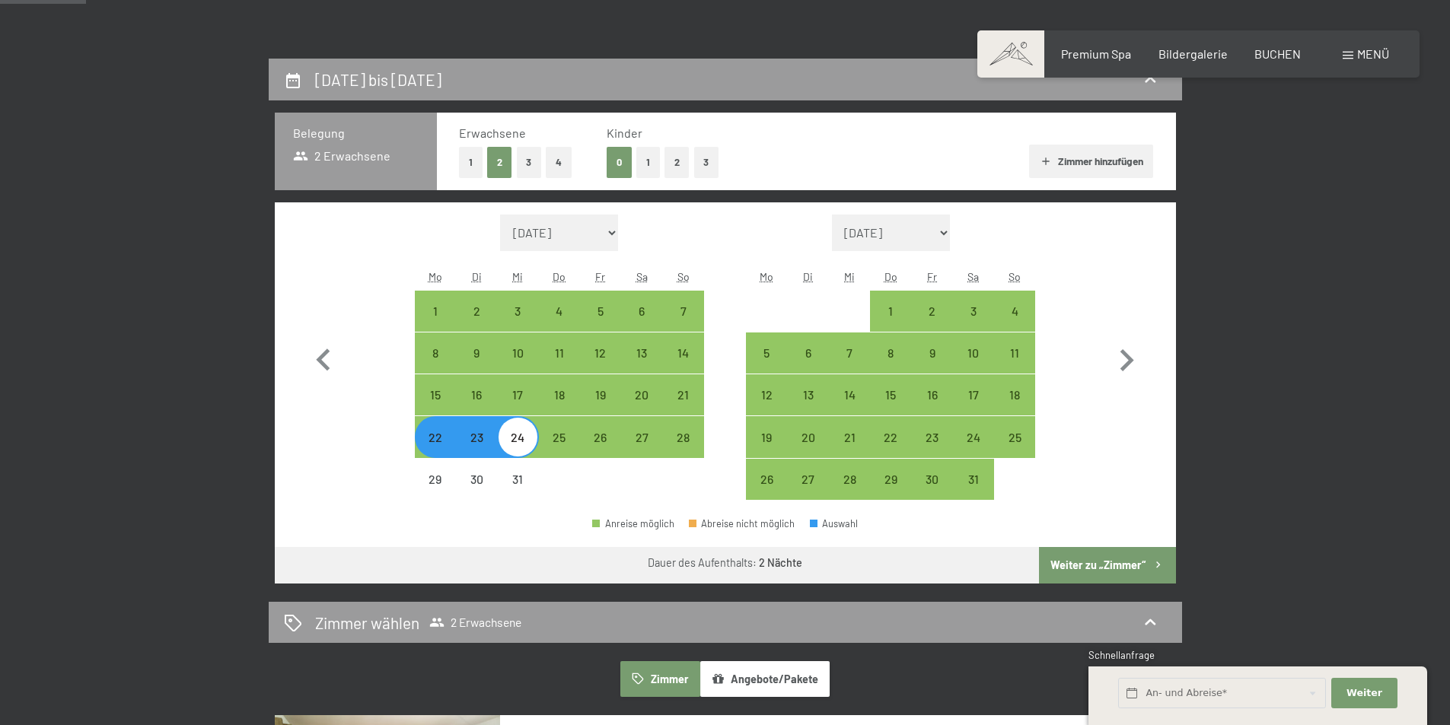
click at [1081, 565] on button "Weiter zu „Zimmer“" at bounding box center [1107, 565] width 136 height 37
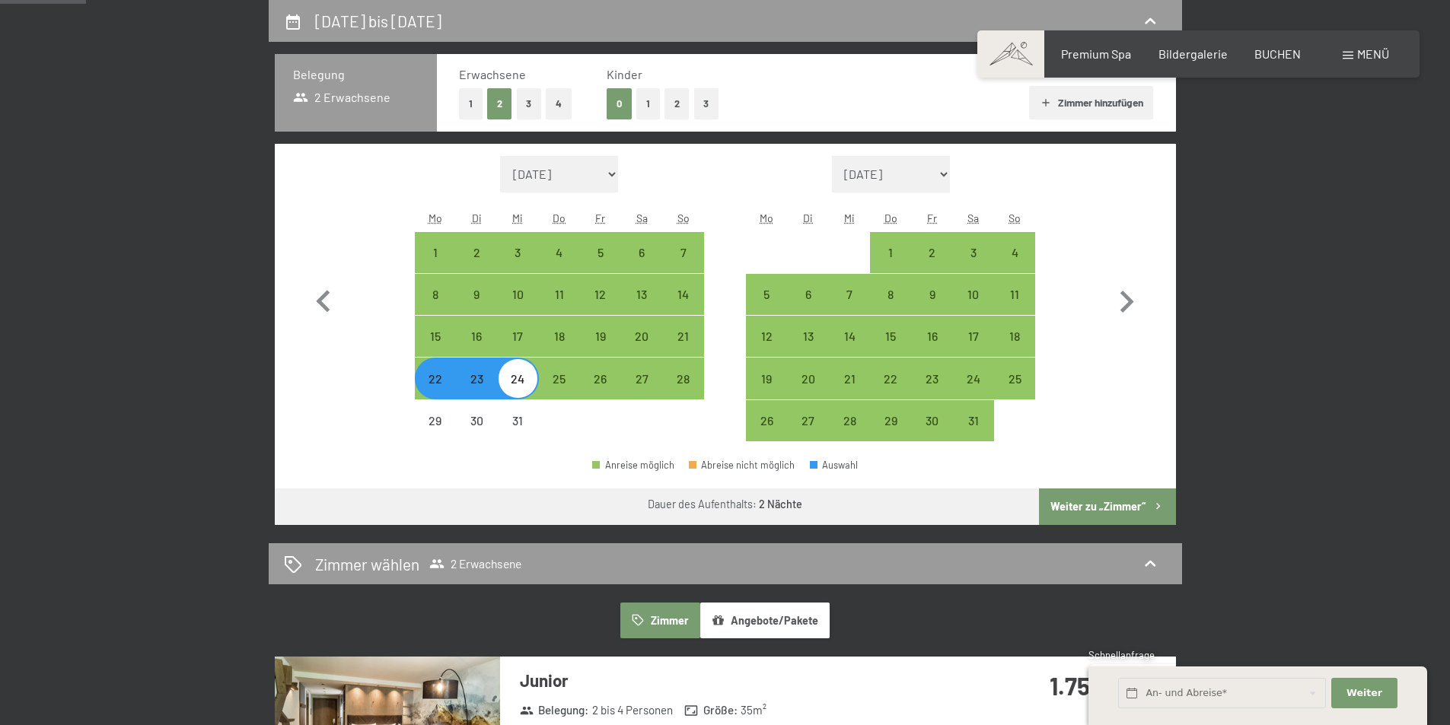
select select "2025-12-01"
select select "2026-01-01"
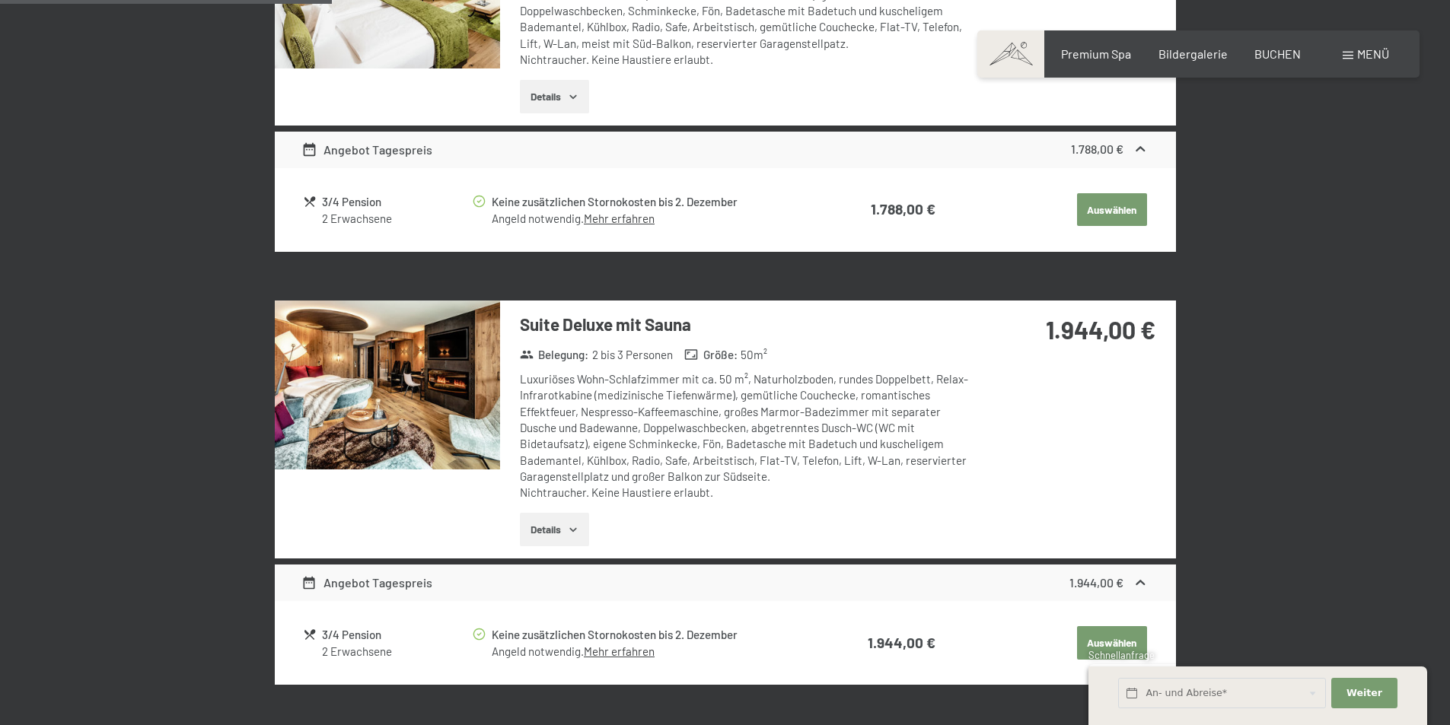
scroll to position [1048, 0]
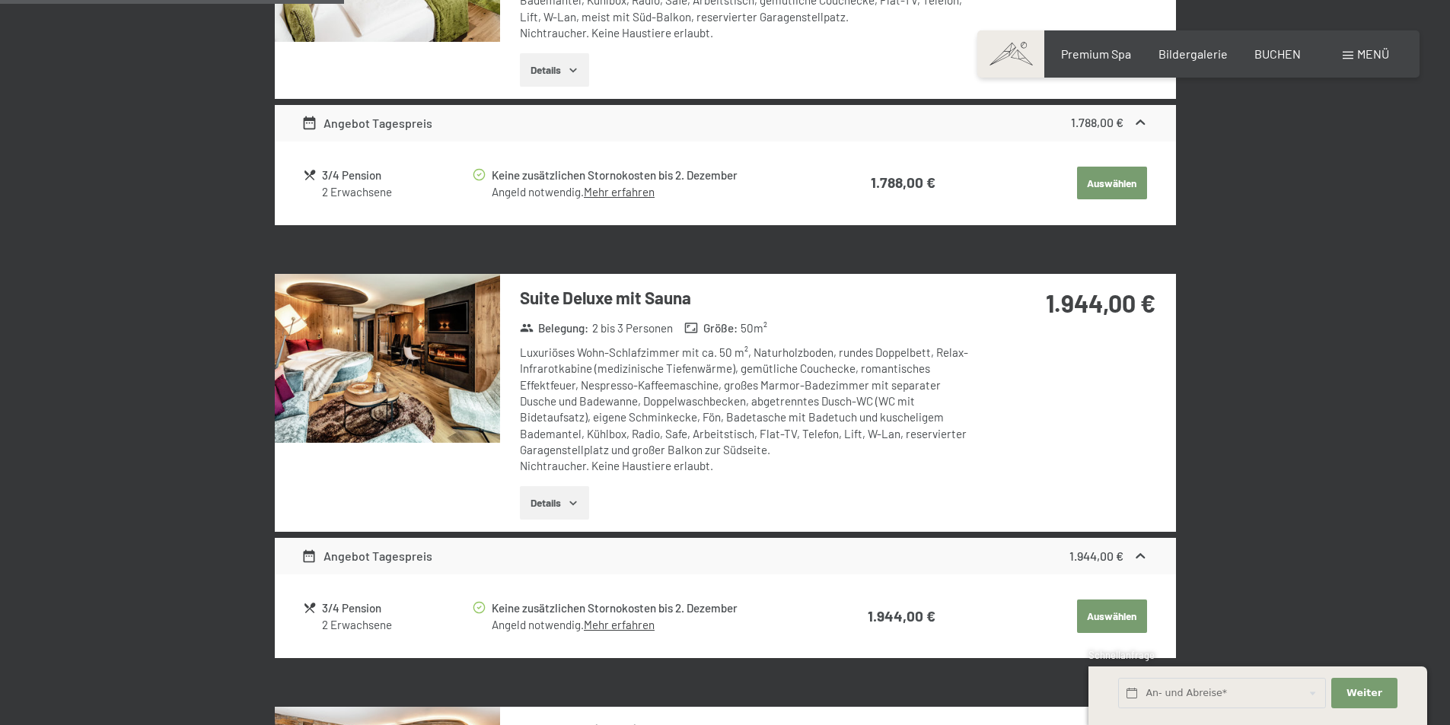
click at [547, 501] on button "Details" at bounding box center [554, 502] width 69 height 33
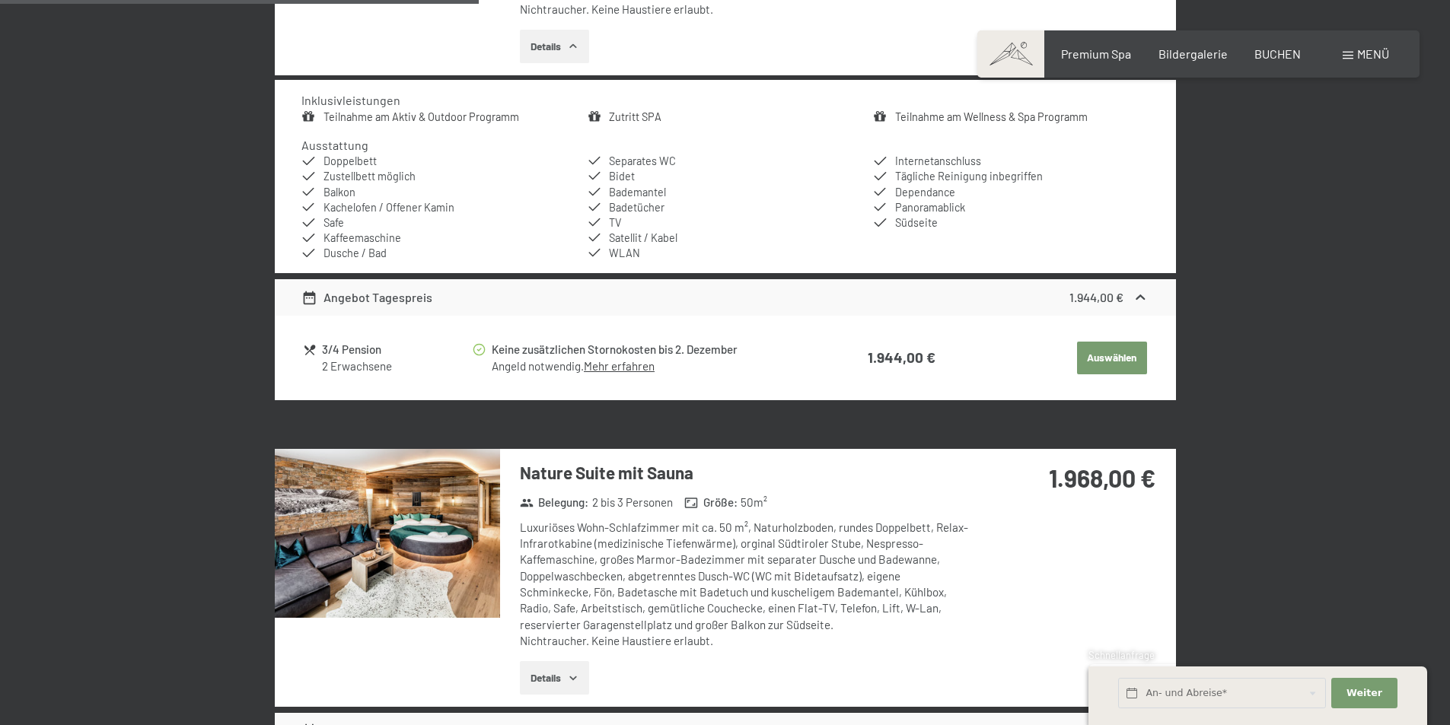
scroll to position [1581, 0]
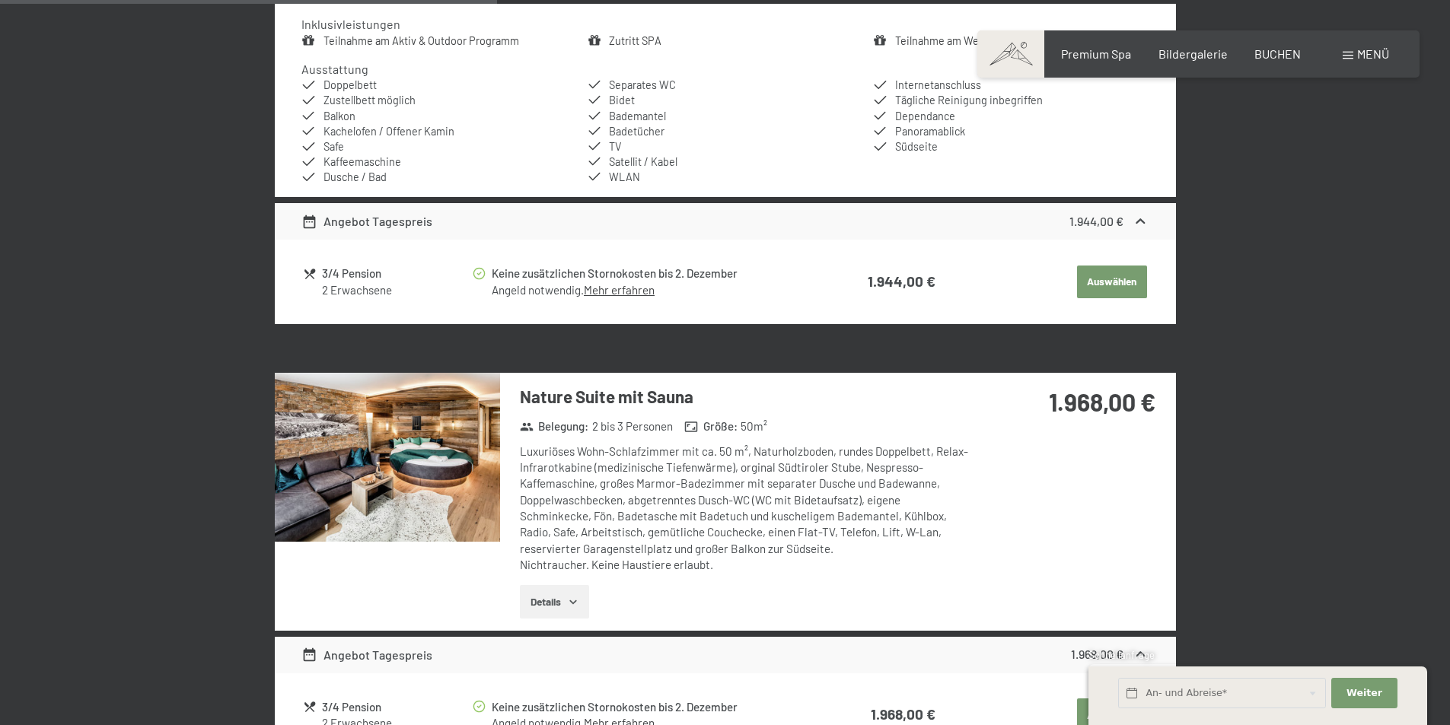
click at [557, 595] on button "Details" at bounding box center [554, 601] width 69 height 33
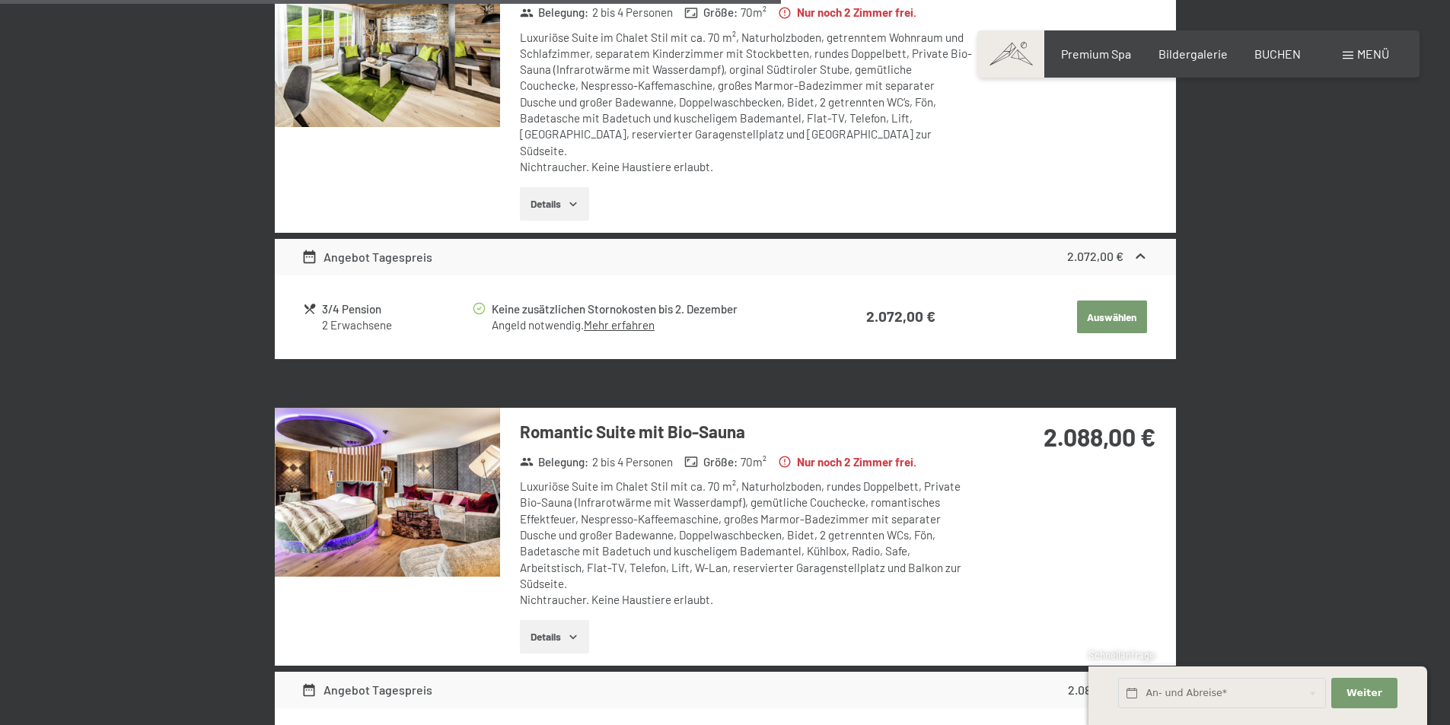
scroll to position [2646, 0]
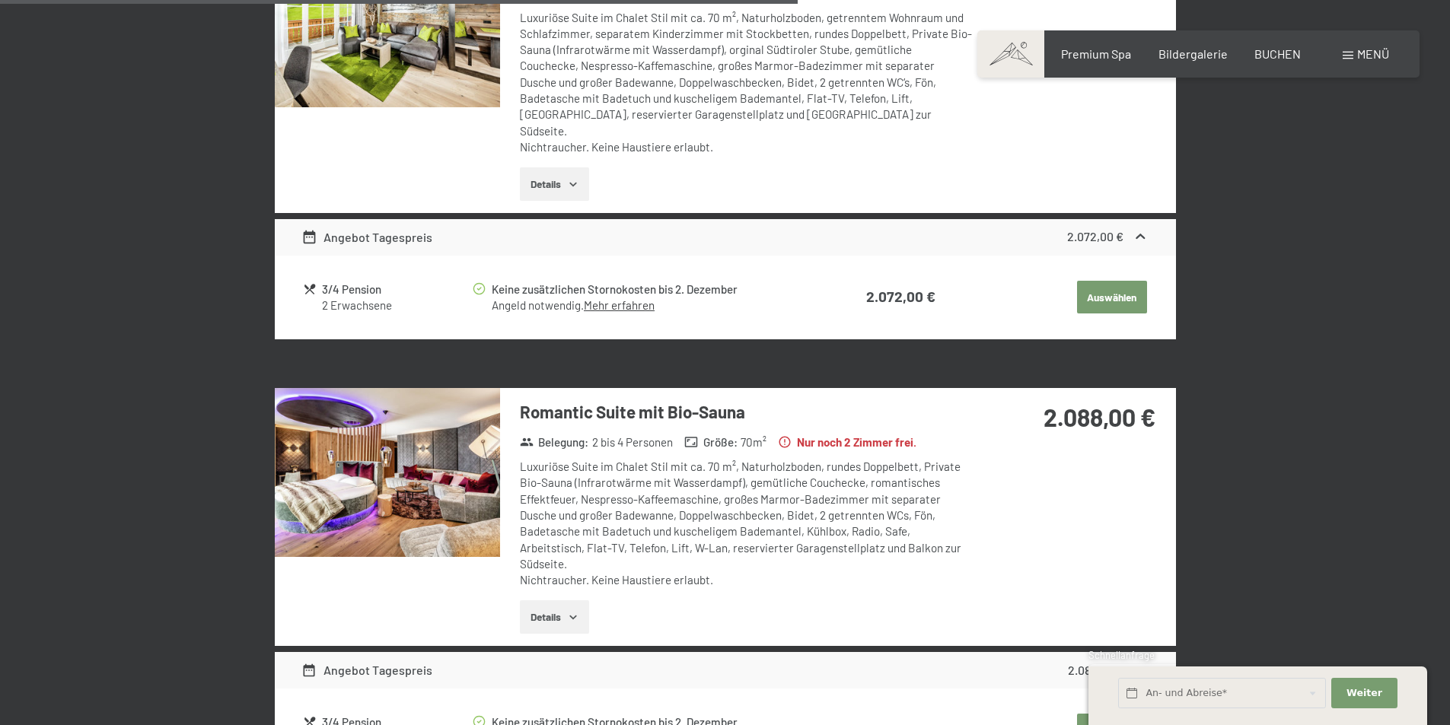
click at [559, 603] on button "Details" at bounding box center [554, 616] width 69 height 33
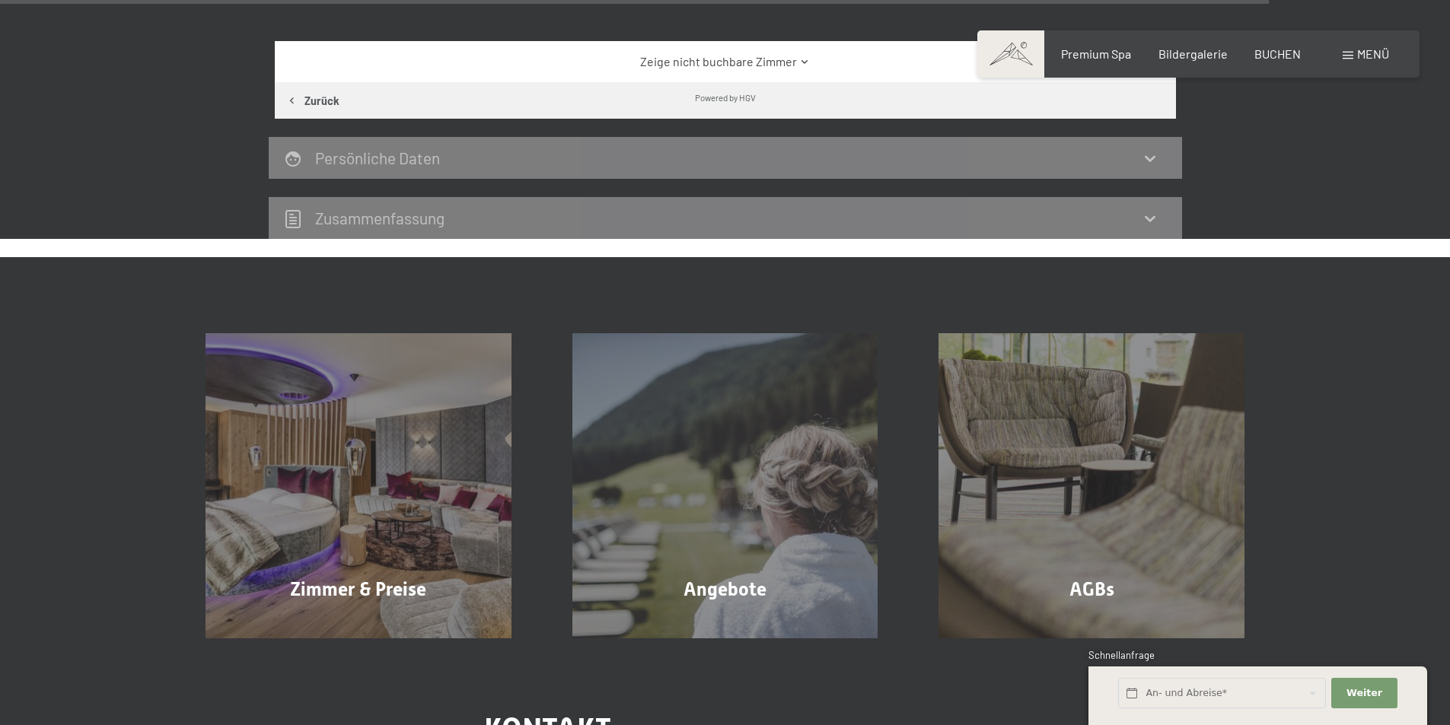
scroll to position [4701, 0]
